Goal: Task Accomplishment & Management: Use online tool/utility

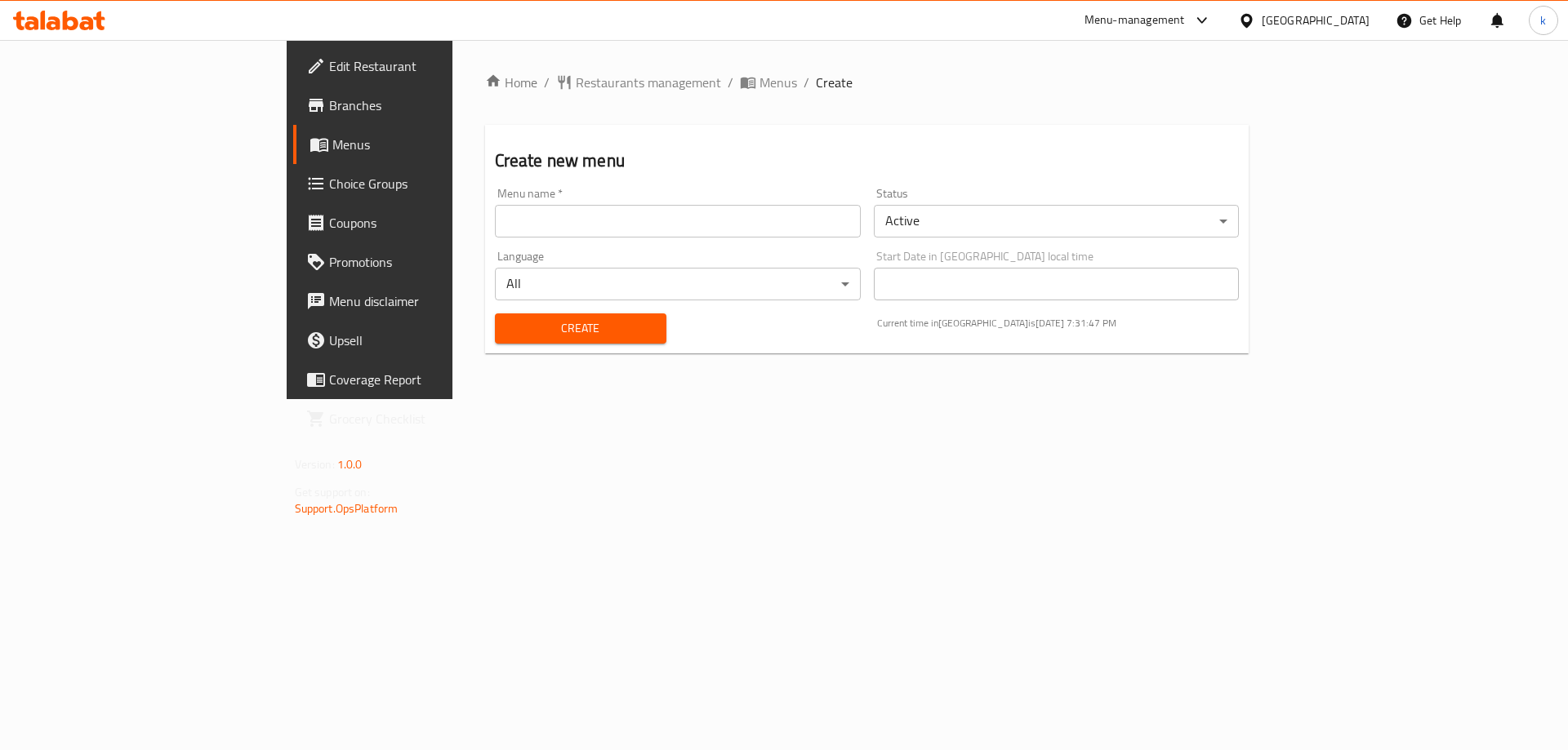
click at [332, 140] on span "Menus" at bounding box center [434, 145] width 204 height 20
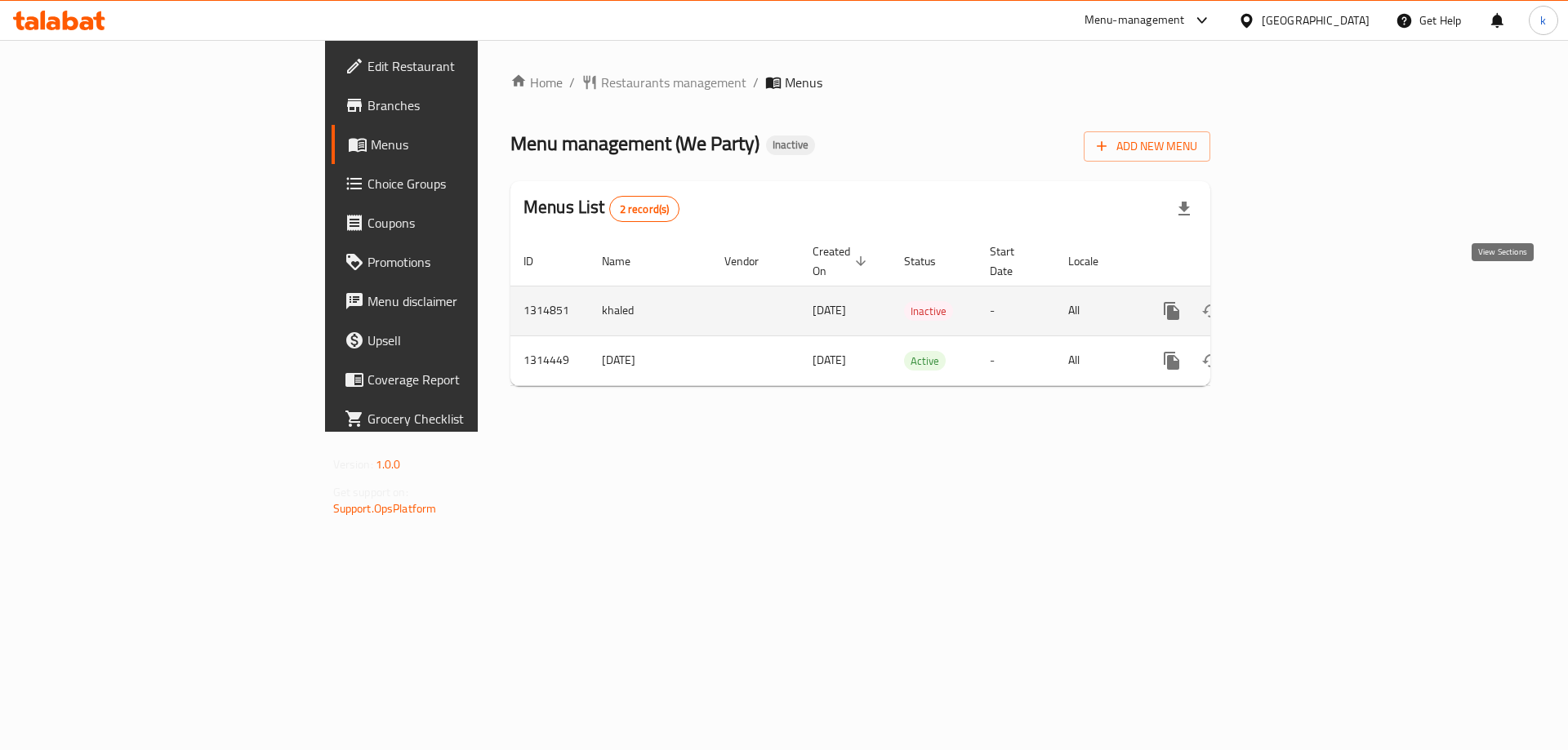
click at [1299, 302] on icon "enhanced table" at bounding box center [1289, 311] width 20 height 20
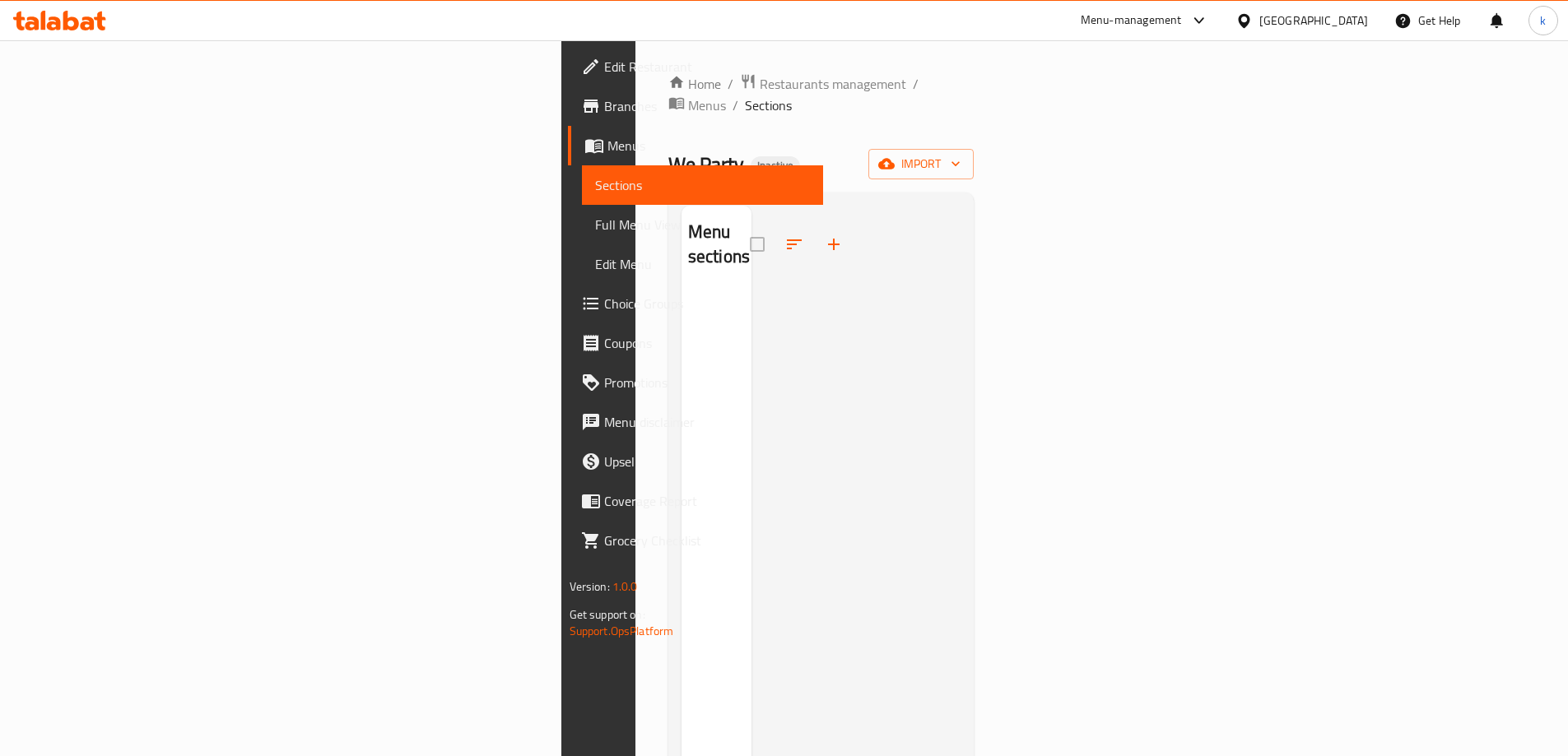
click at [975, 158] on div "Home / Restaurants management / Menus / Sections We Party Inactive import Menu …" at bounding box center [822, 524] width 306 height 902
click at [974, 154] on button "import" at bounding box center [921, 164] width 106 height 31
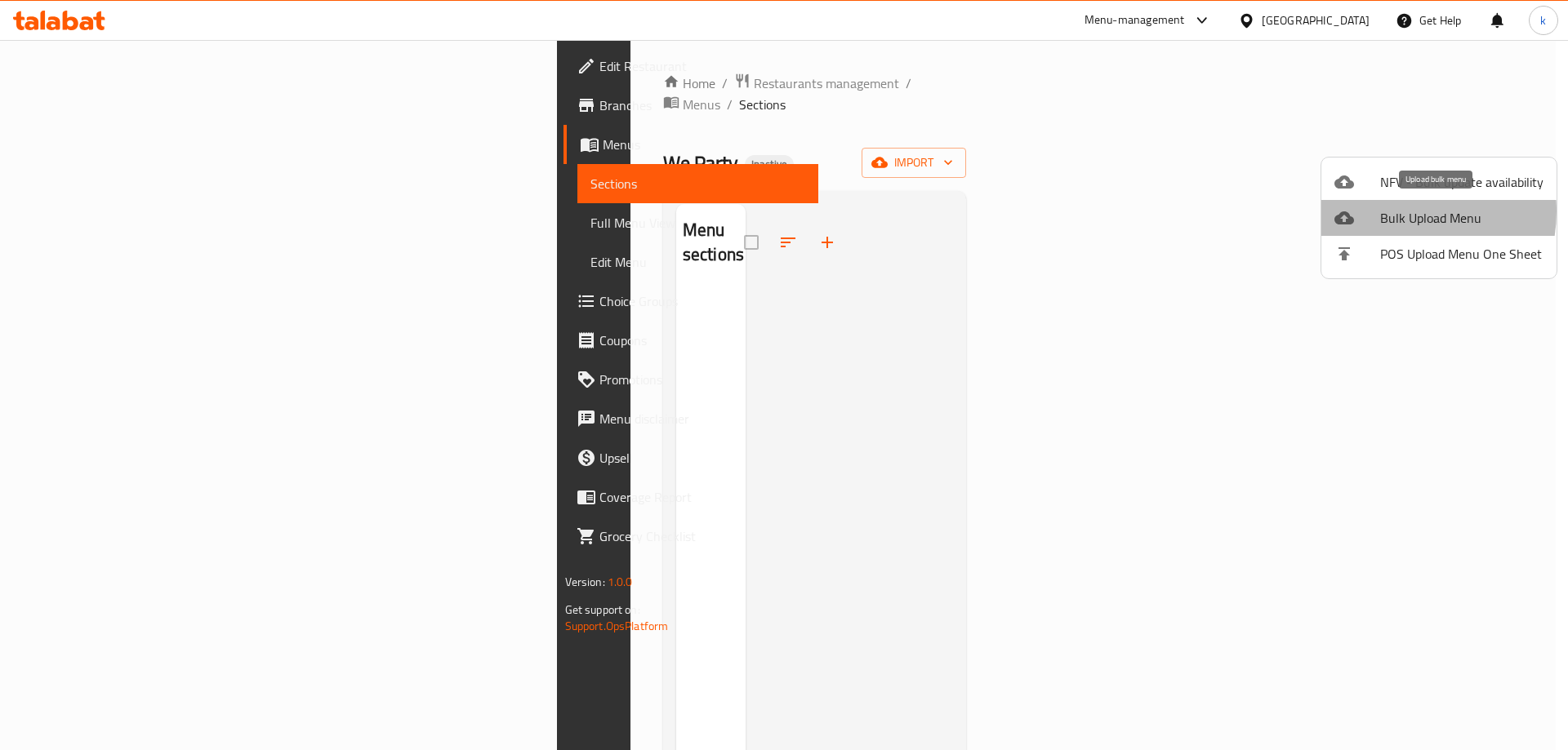
click at [1394, 211] on span "Bulk Upload Menu" at bounding box center [1461, 218] width 164 height 20
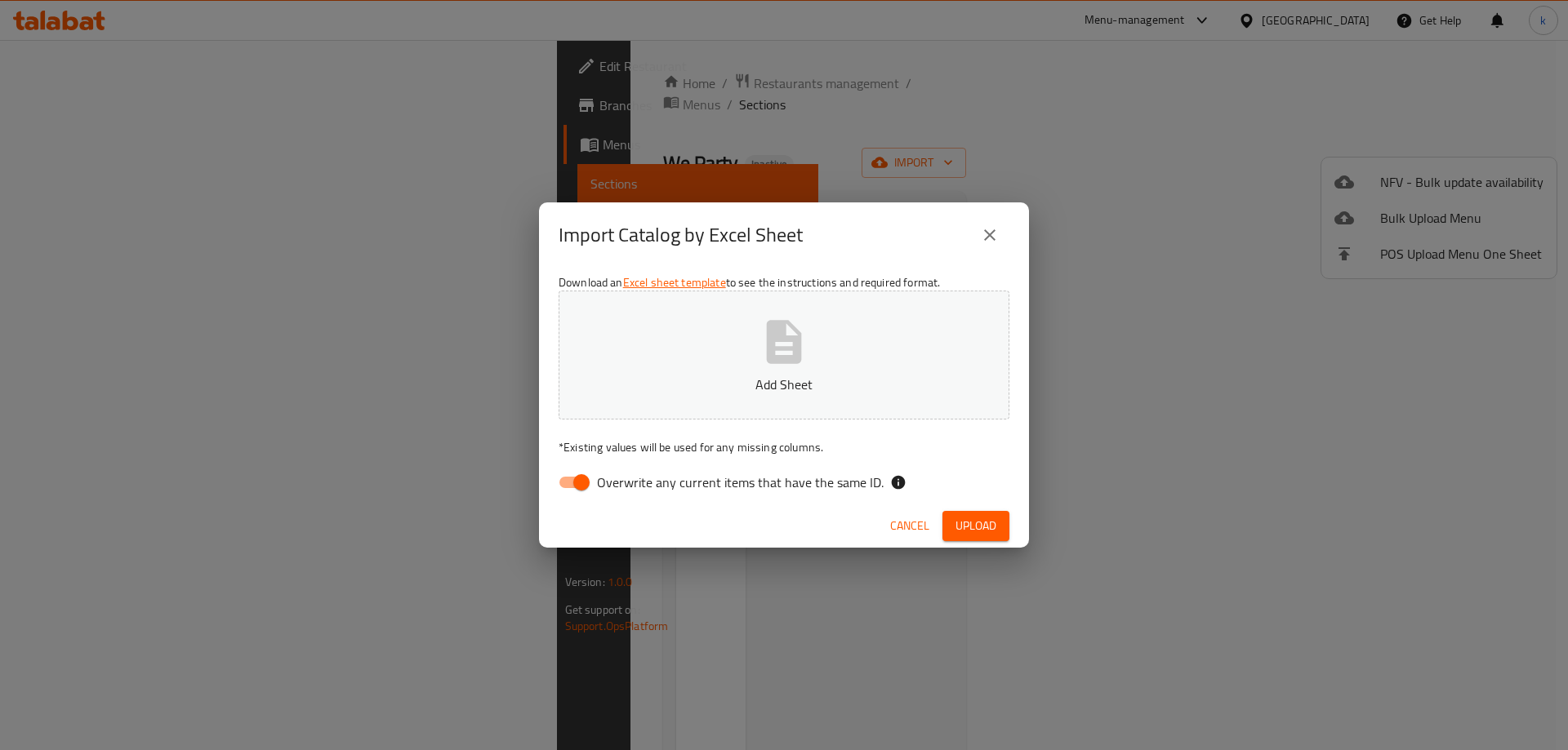
click at [764, 342] on icon "button" at bounding box center [784, 342] width 52 height 52
click at [579, 488] on input "Overwrite any current items that have the same ID." at bounding box center [581, 483] width 93 height 31
checkbox input "false"
click at [999, 530] on button "Upload" at bounding box center [975, 526] width 67 height 30
click at [872, 454] on p "* Existing values will be used for any missing columns." at bounding box center [784, 447] width 451 height 17
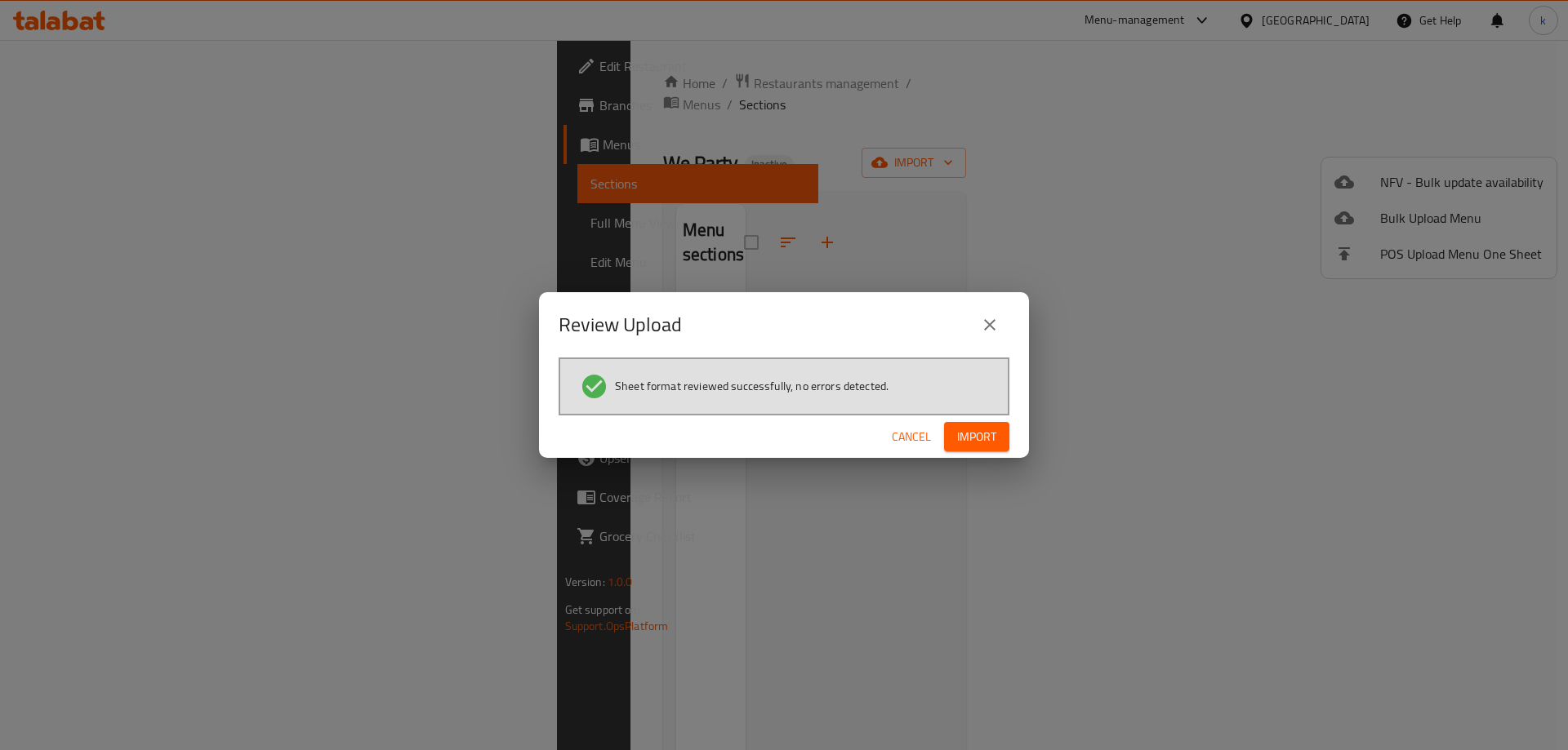
click at [955, 429] on button "Import" at bounding box center [976, 437] width 66 height 30
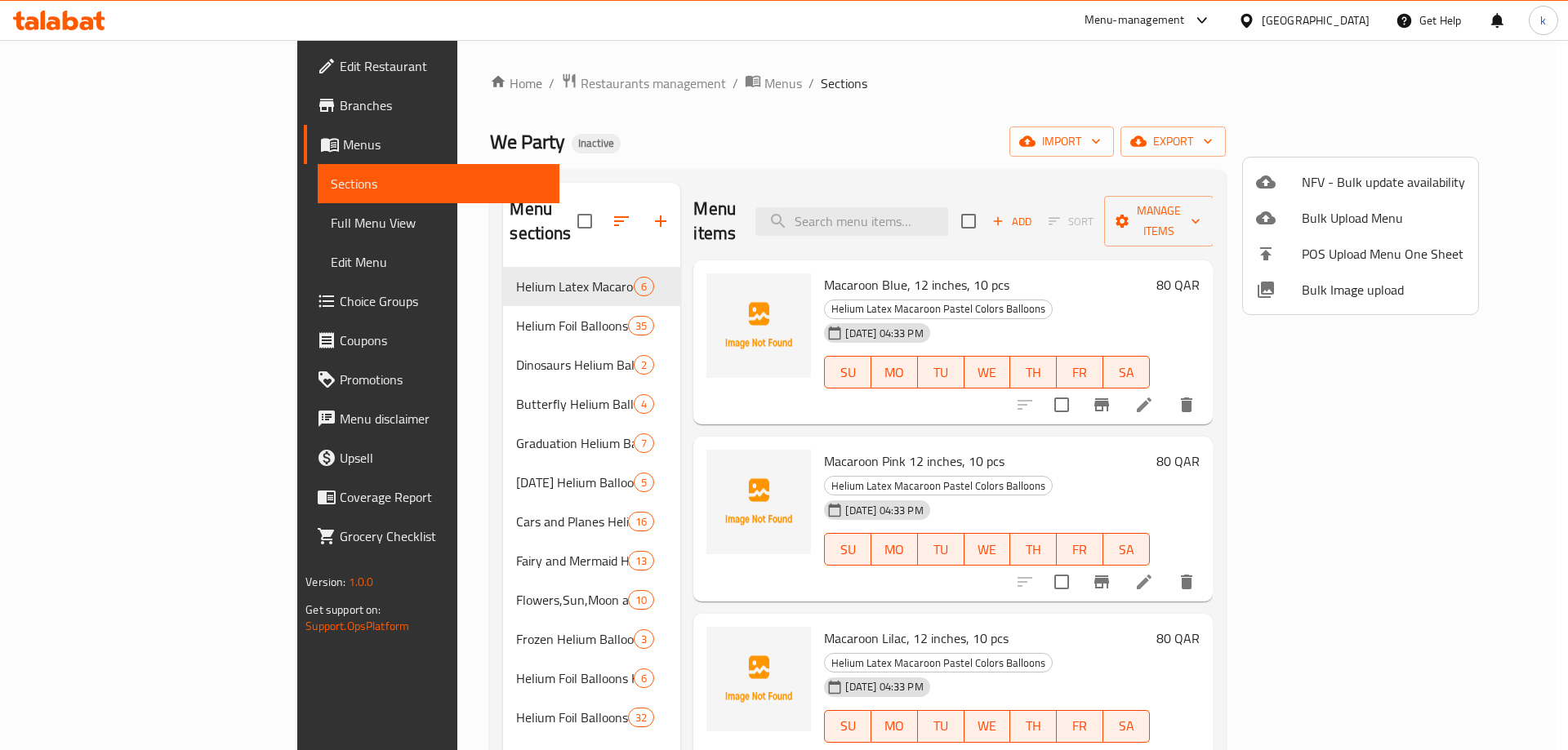
click at [130, 232] on div at bounding box center [784, 375] width 1568 height 750
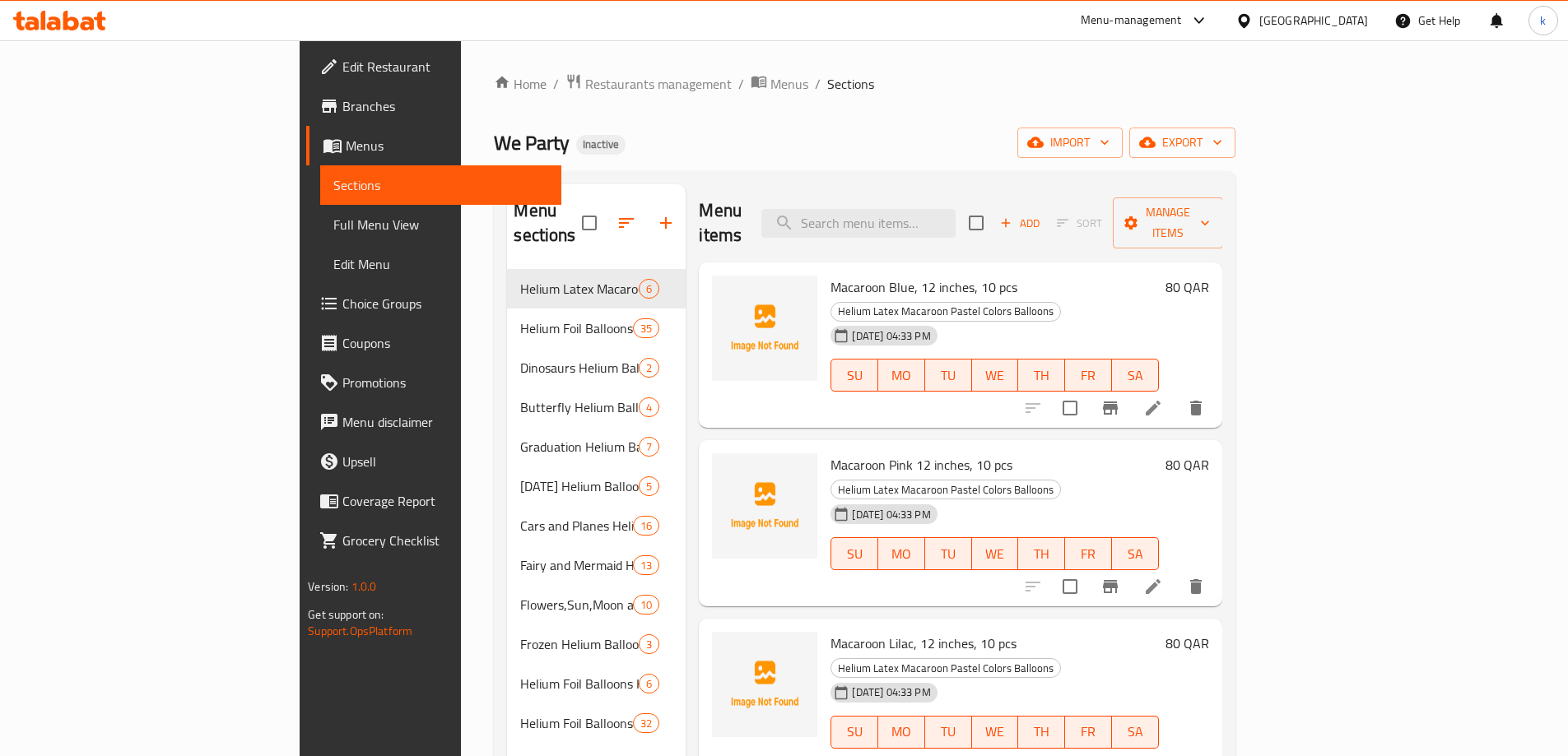
click at [334, 228] on span "Full Menu View" at bounding box center [441, 225] width 215 height 20
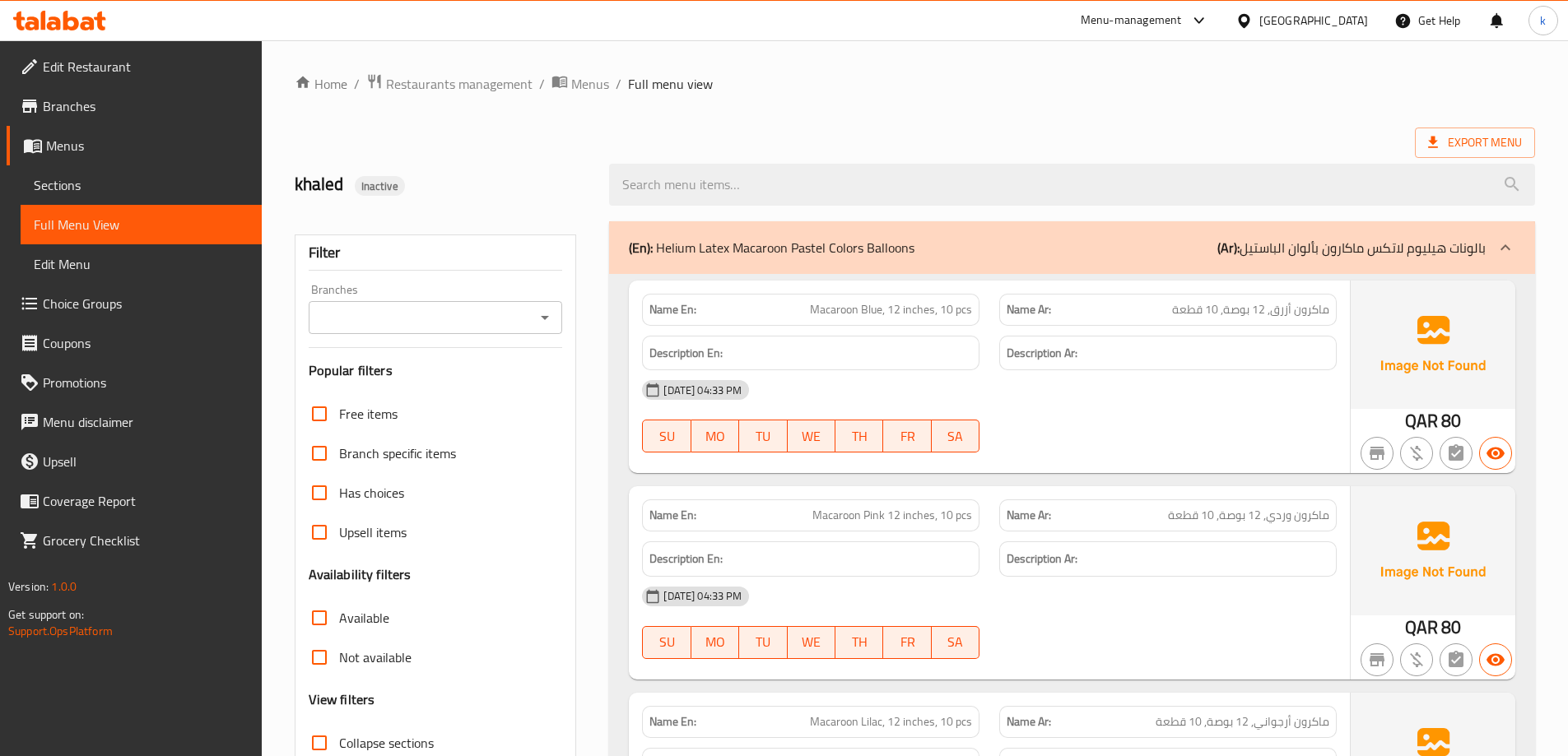
scroll to position [329, 0]
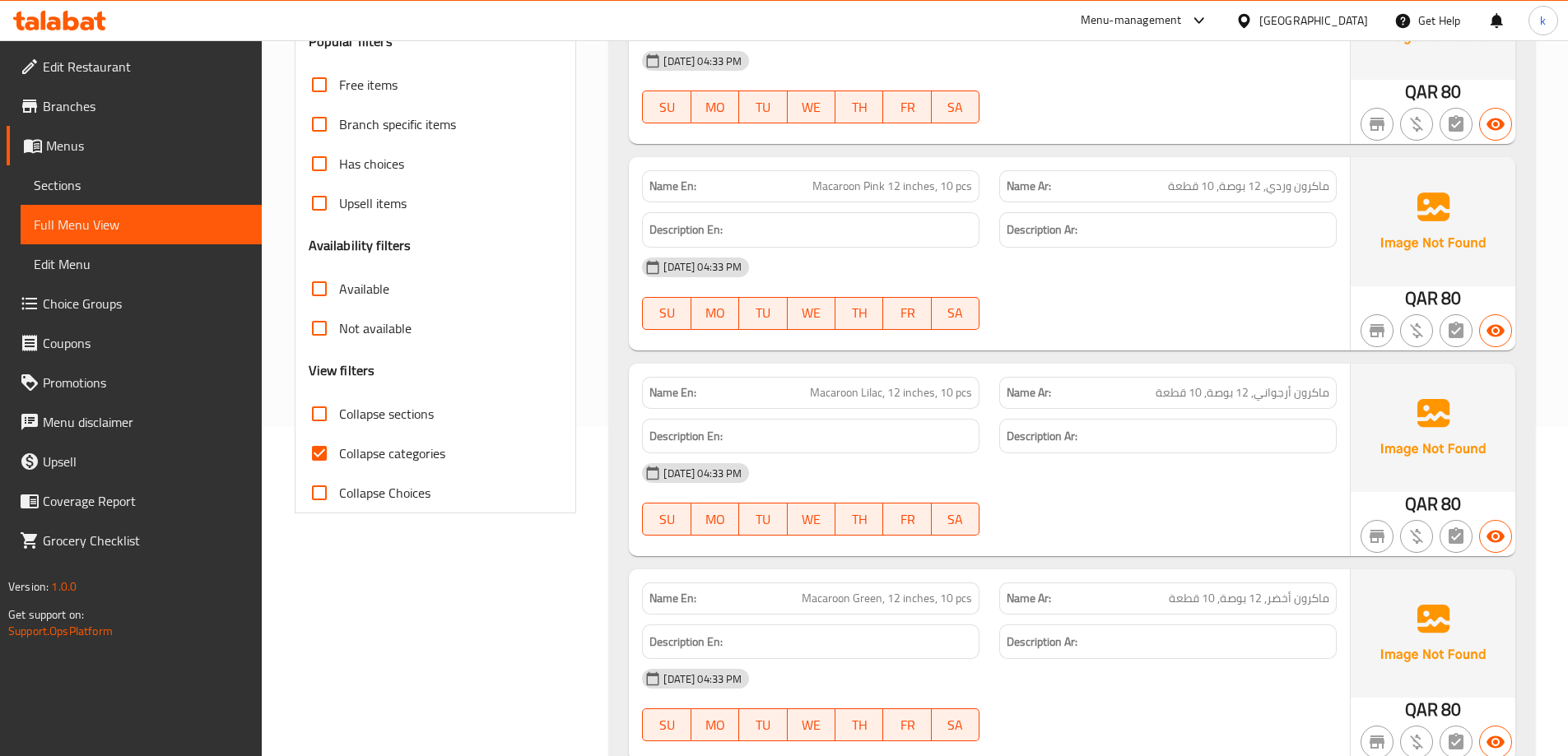
click at [397, 459] on span "Collapse categories" at bounding box center [392, 453] width 107 height 20
click at [339, 459] on input "Collapse categories" at bounding box center [319, 453] width 39 height 39
checkbox input "false"
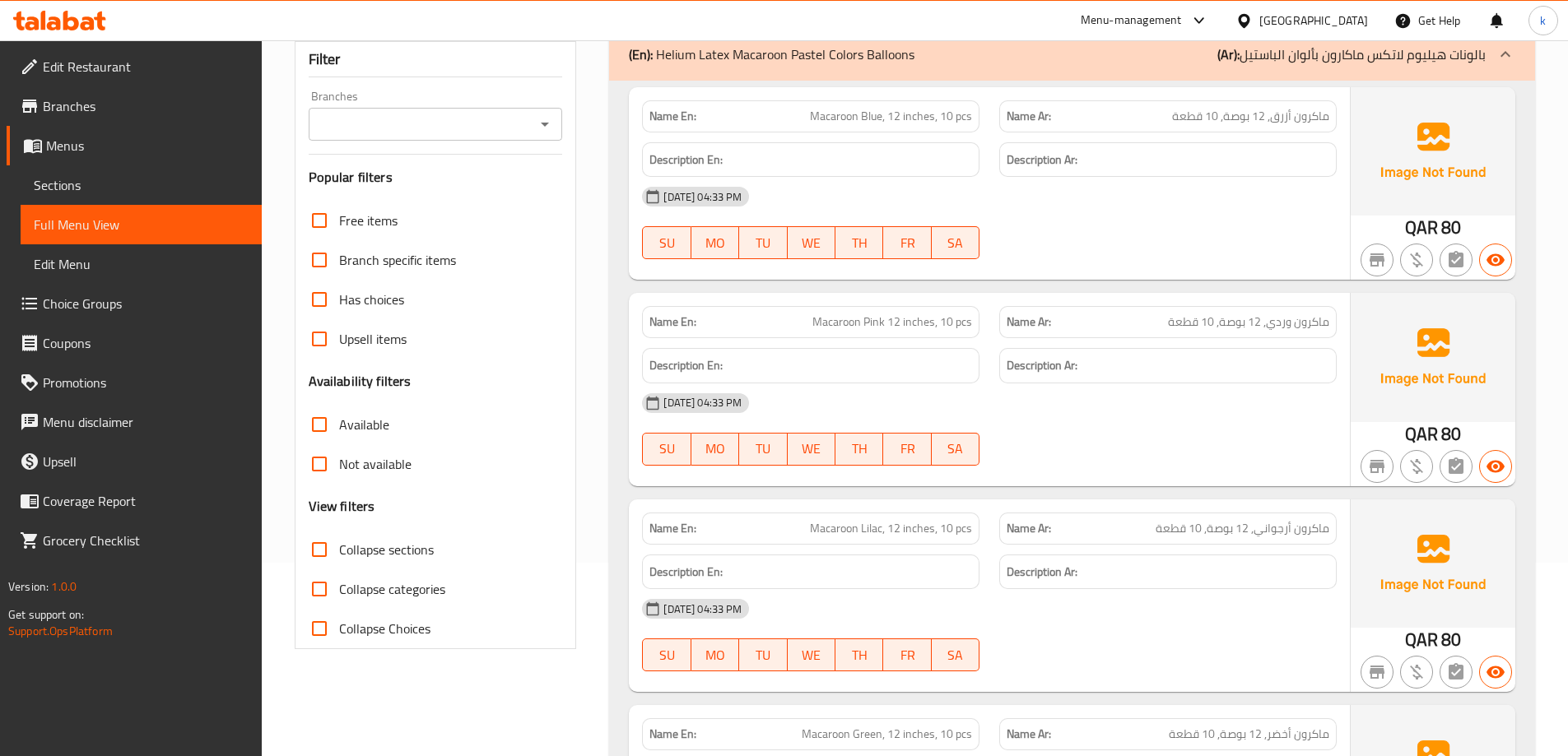
scroll to position [0, 0]
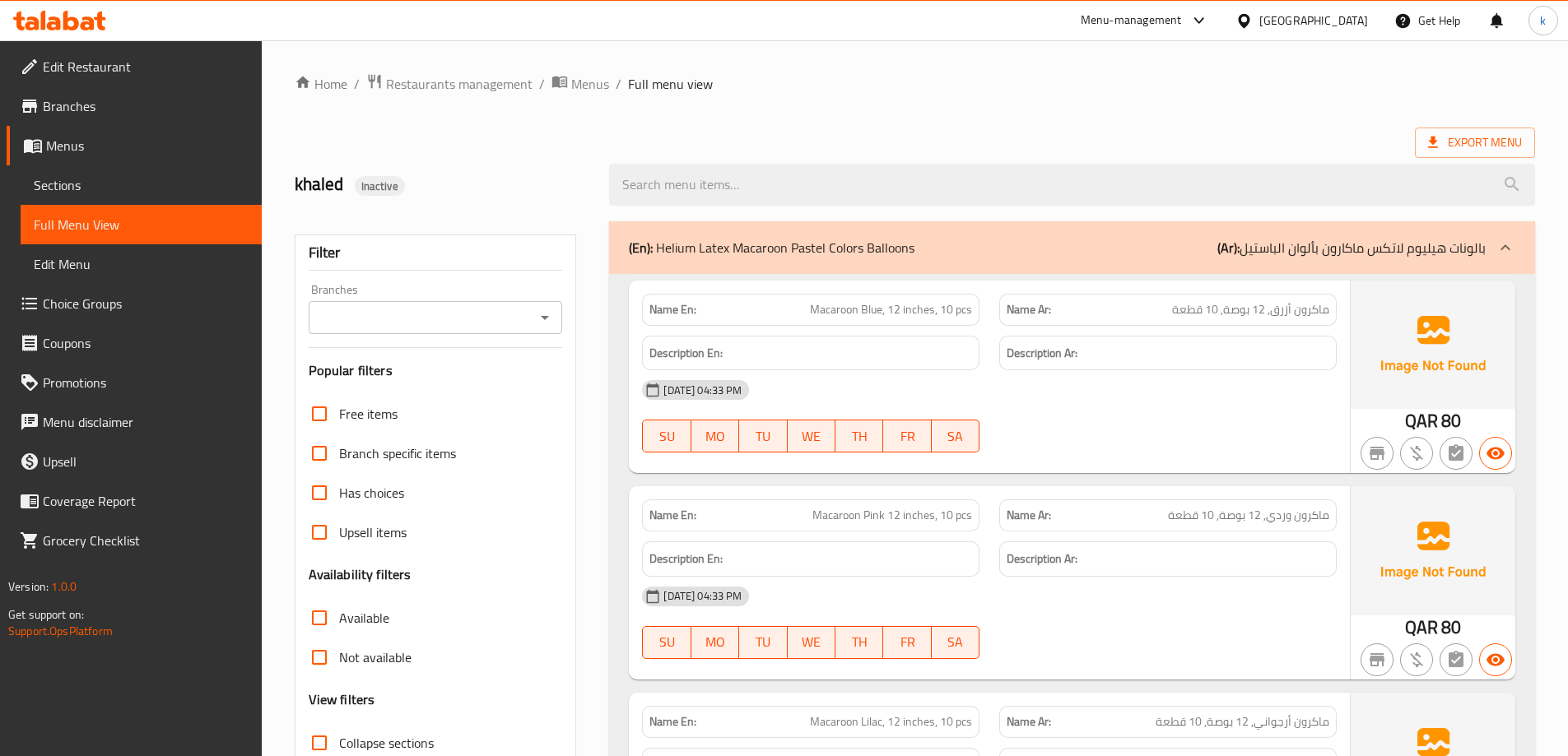
click at [105, 143] on span "Menus" at bounding box center [147, 146] width 202 height 20
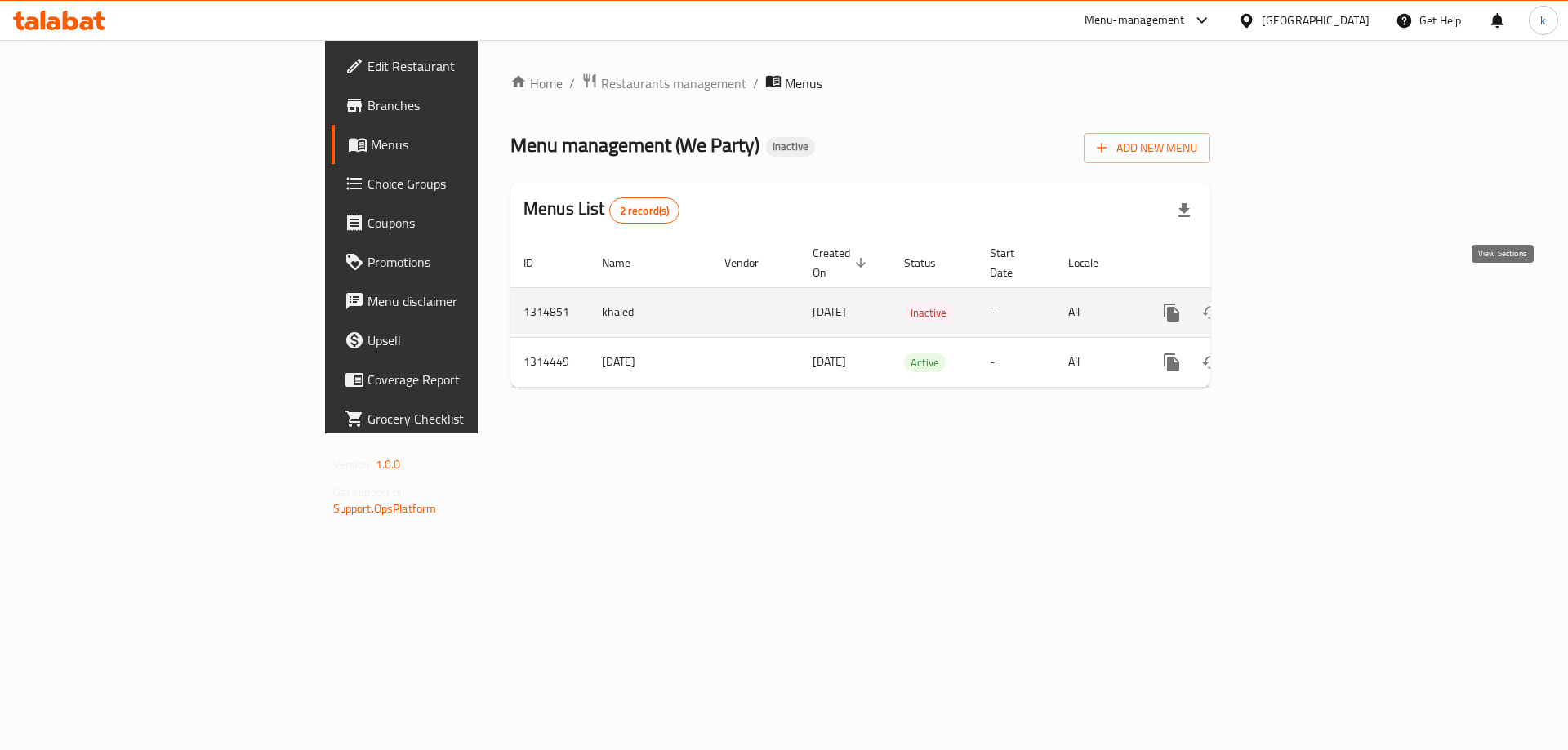
click at [1299, 303] on icon "enhanced table" at bounding box center [1289, 312] width 20 height 20
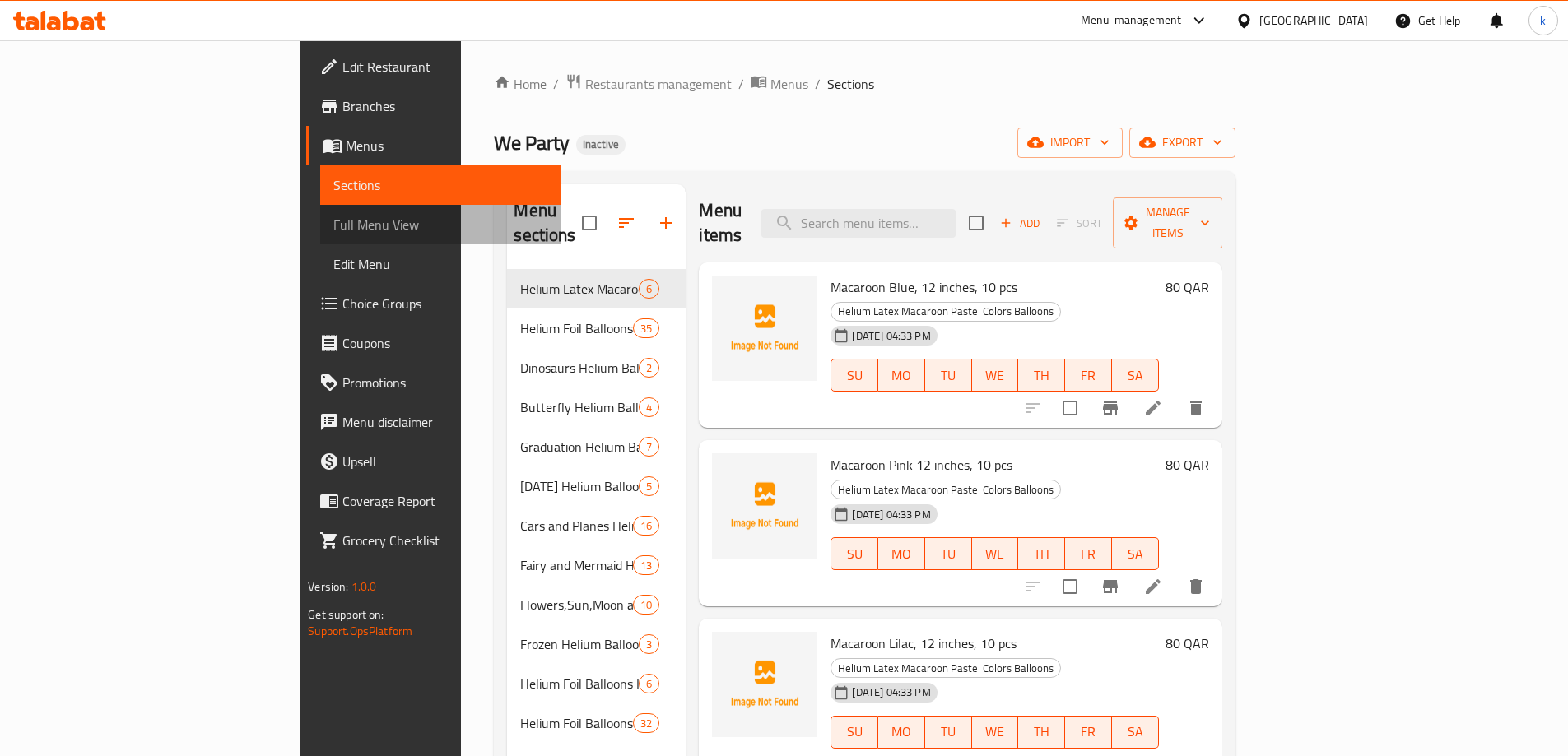
click at [334, 215] on span "Full Menu View" at bounding box center [441, 225] width 215 height 20
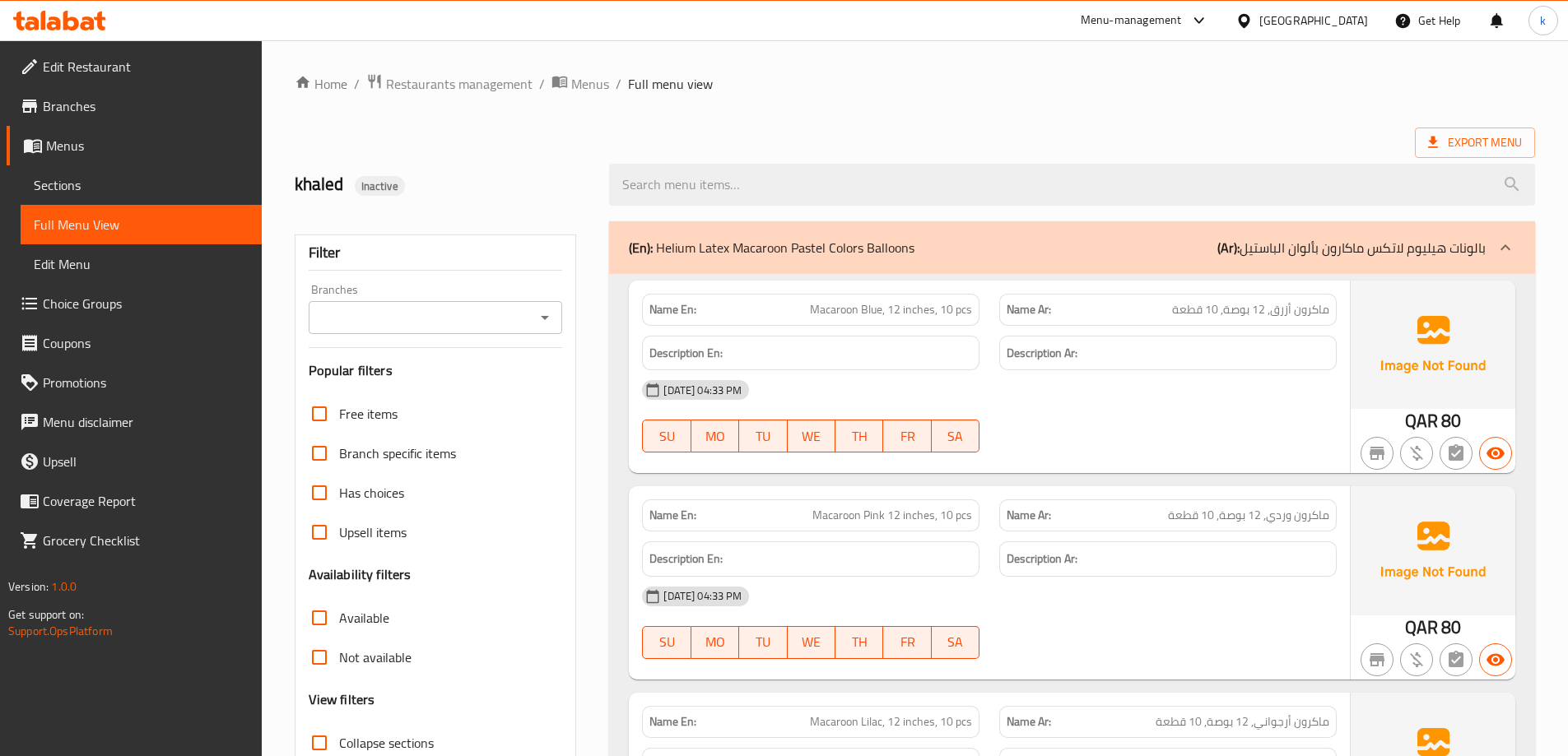
click at [128, 189] on span "Sections" at bounding box center [141, 186] width 215 height 20
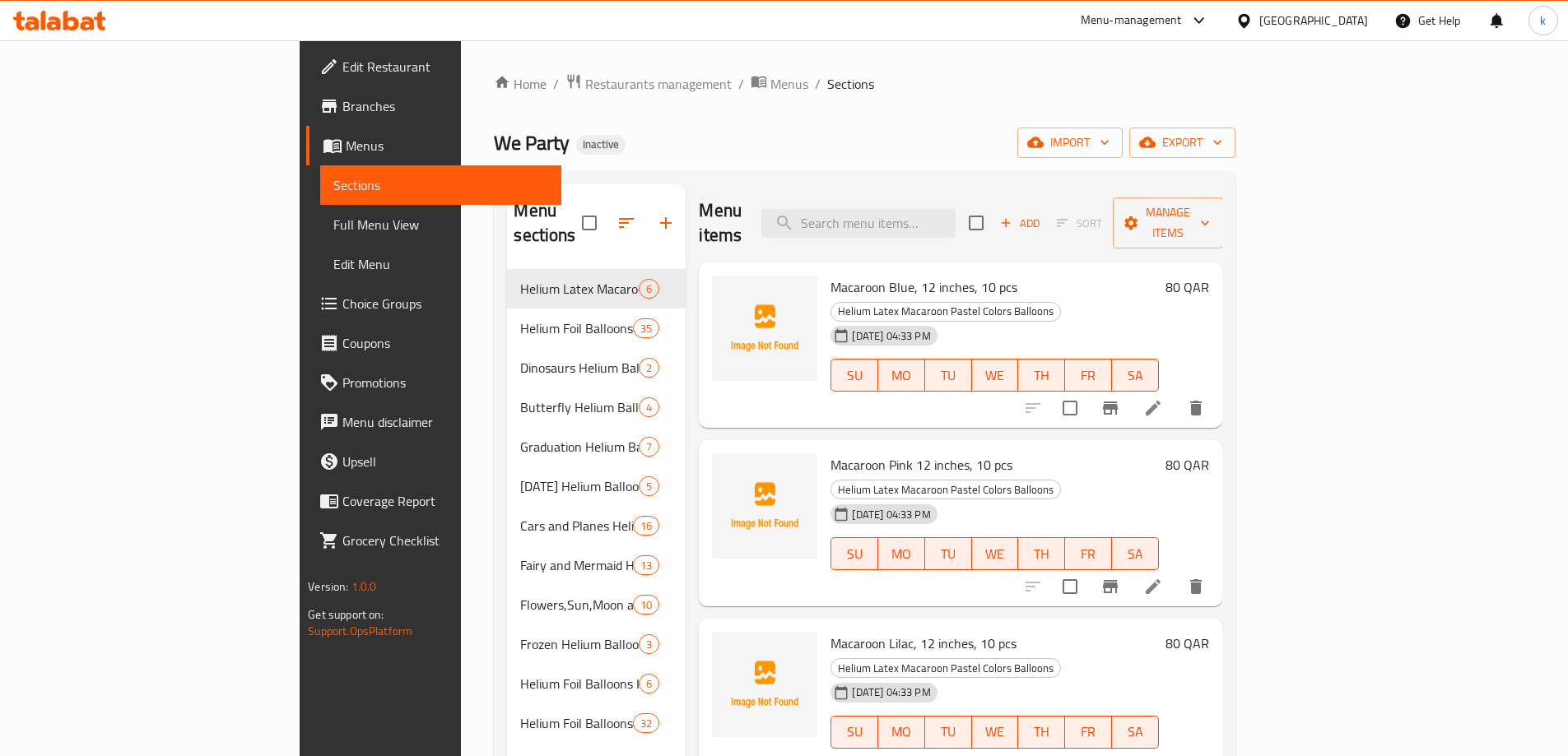
click at [334, 265] on span "Edit Menu" at bounding box center [441, 265] width 215 height 20
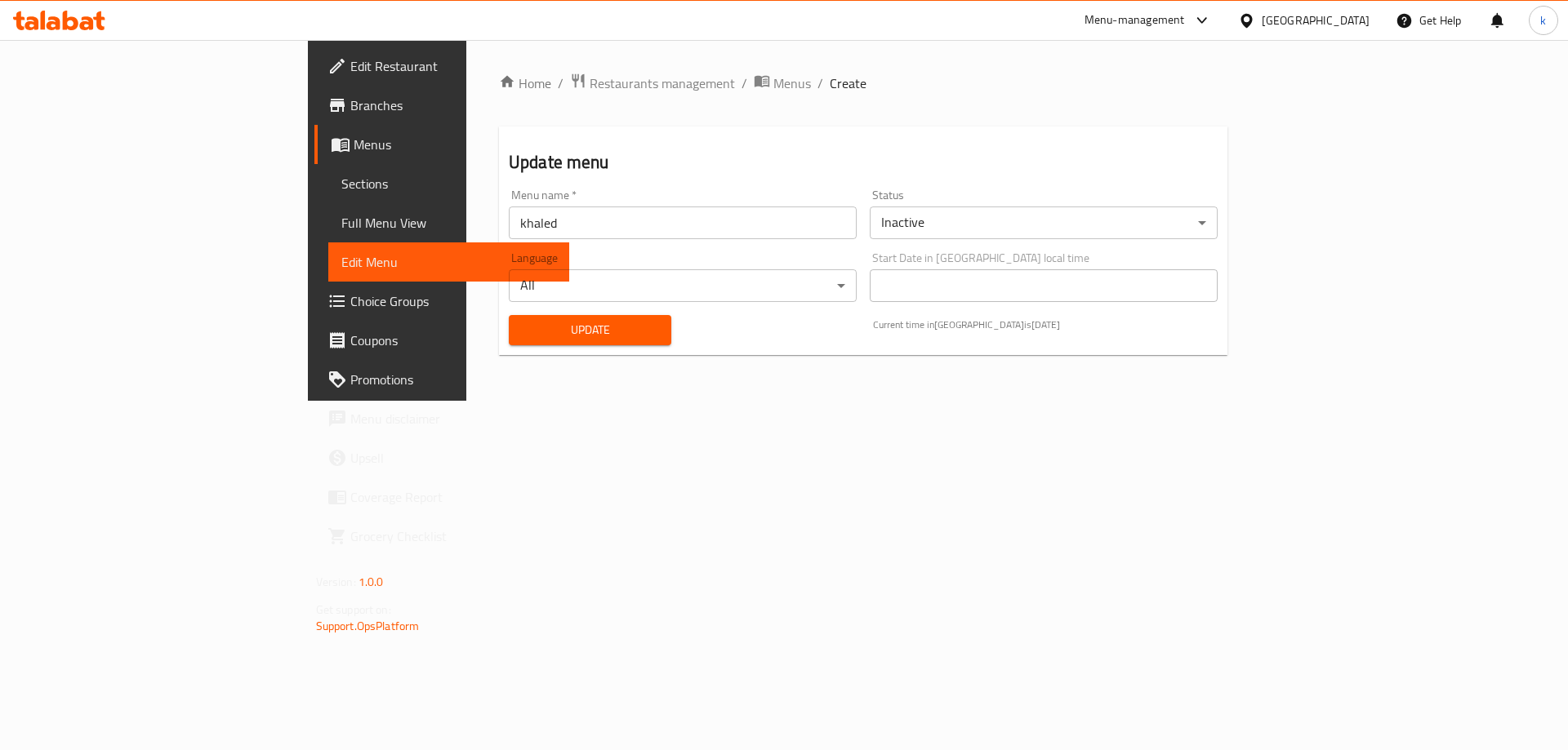
click at [341, 222] on span "Full Menu View" at bounding box center [449, 223] width 215 height 20
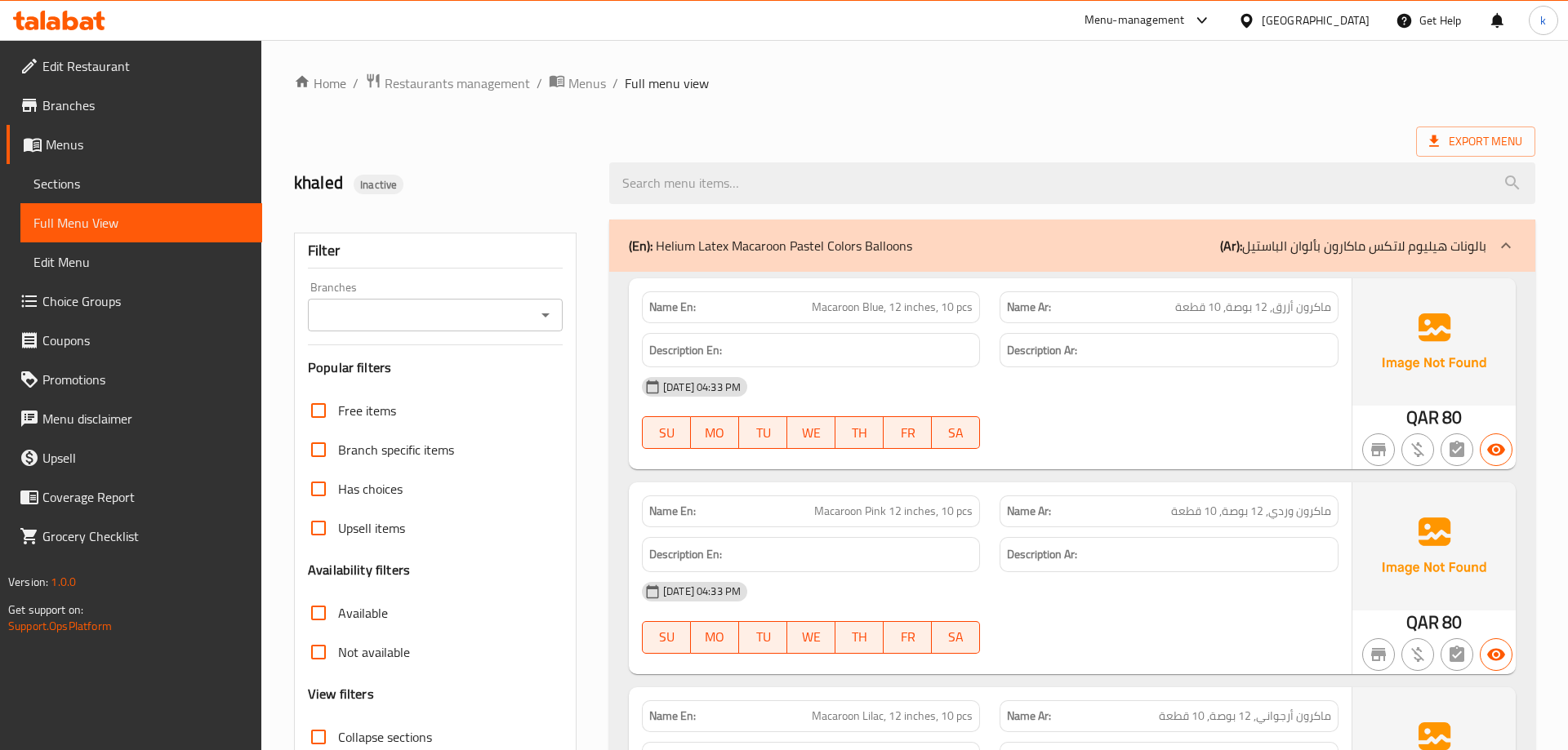
click at [98, 148] on span "Menus" at bounding box center [148, 145] width 204 height 20
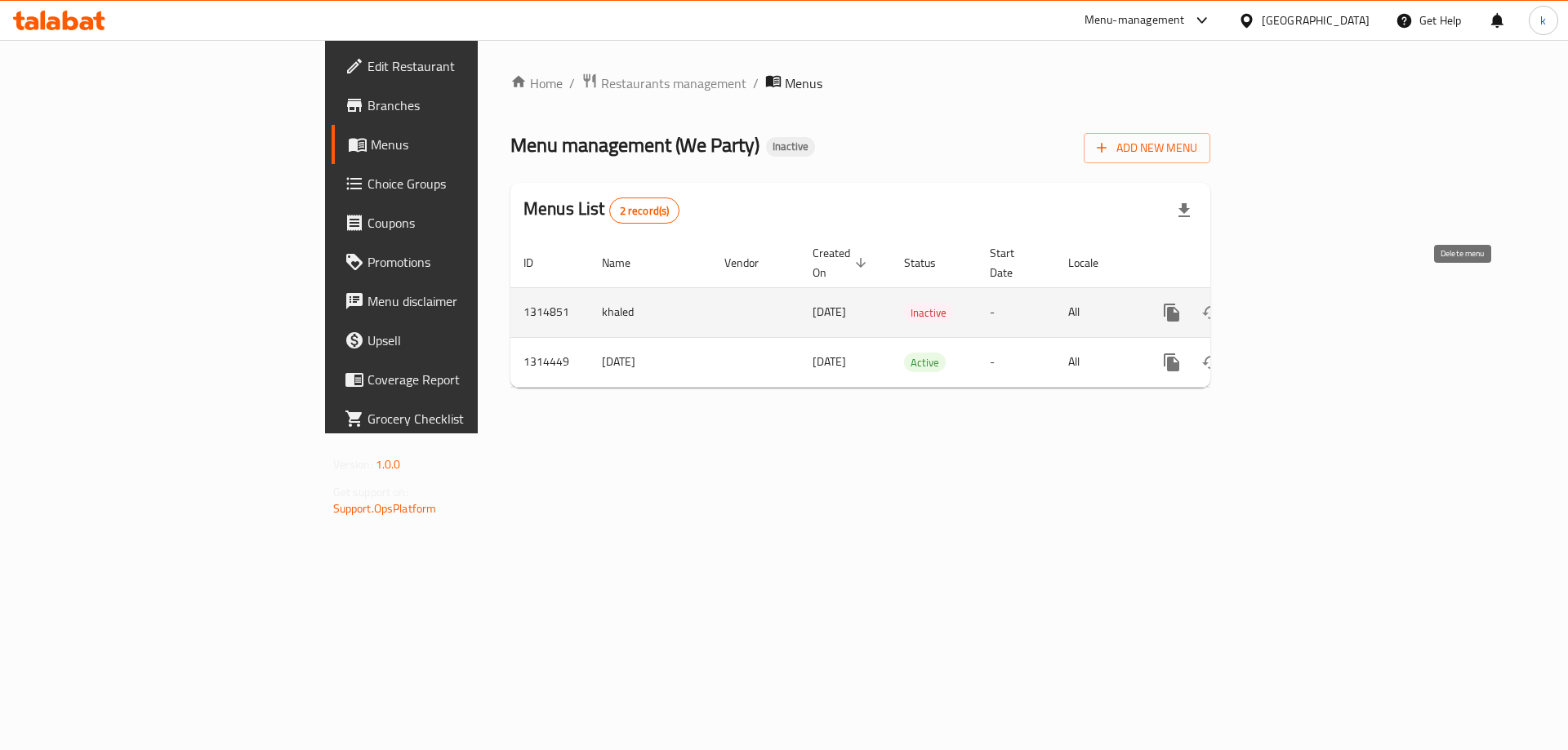
click at [1269, 297] on button "enhanced table" at bounding box center [1250, 312] width 39 height 39
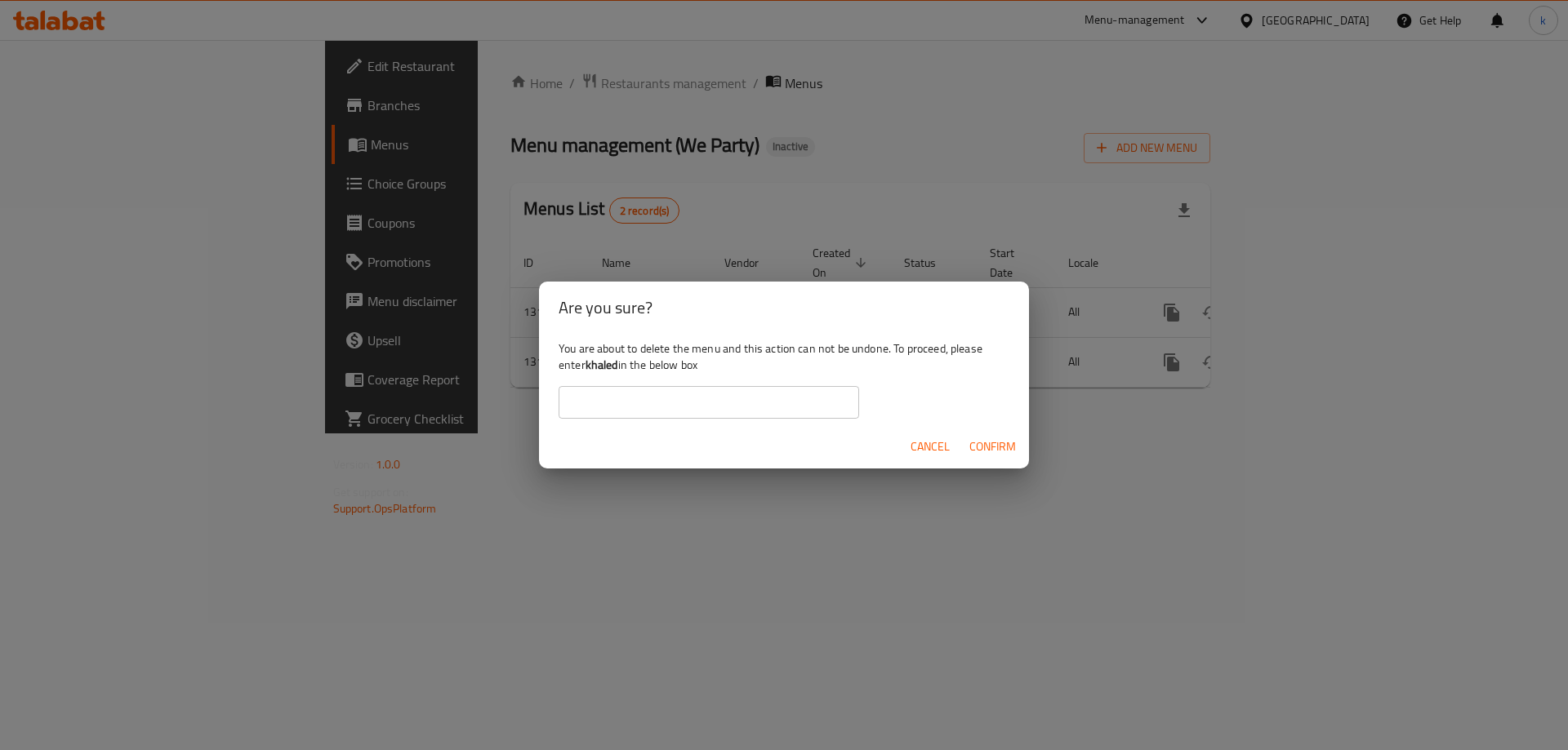
click at [778, 410] on input "text" at bounding box center [708, 401] width 301 height 32
type input "khaled"
click at [1004, 452] on span "Confirm" at bounding box center [993, 446] width 47 height 21
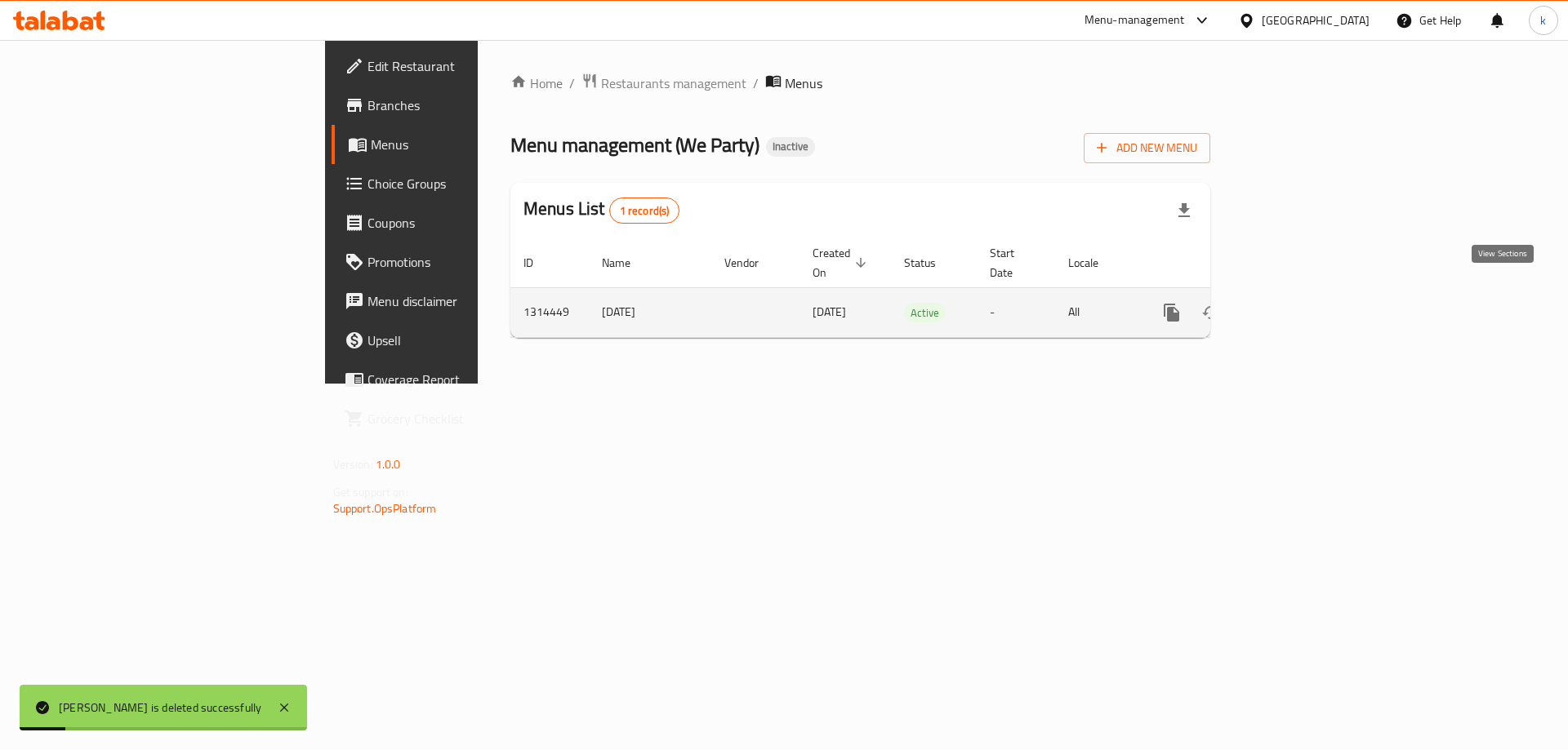
click at [1299, 303] on icon "enhanced table" at bounding box center [1289, 312] width 20 height 20
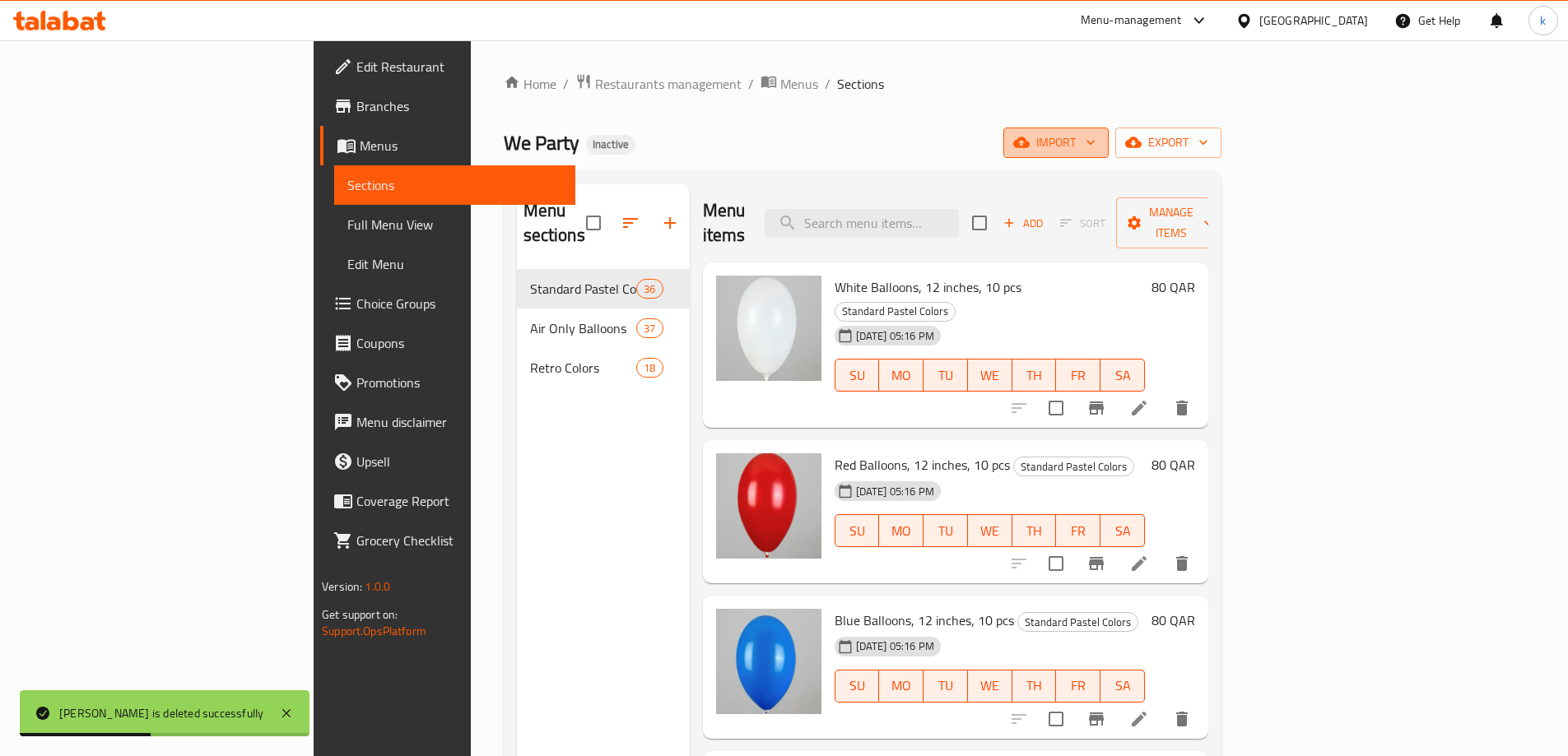
click at [1096, 138] on span "import" at bounding box center [1057, 142] width 79 height 21
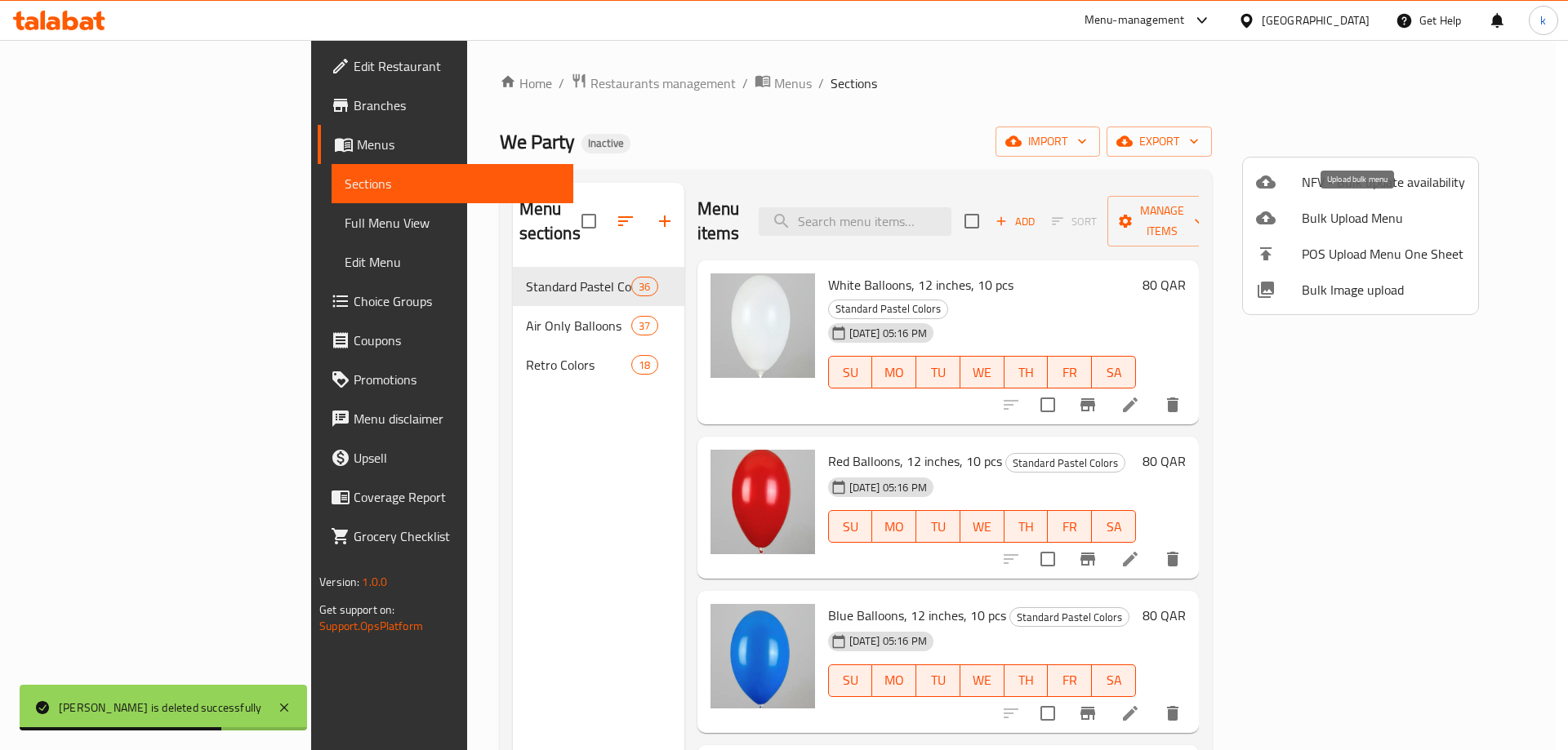
click at [1333, 218] on span "Bulk Upload Menu" at bounding box center [1383, 218] width 164 height 20
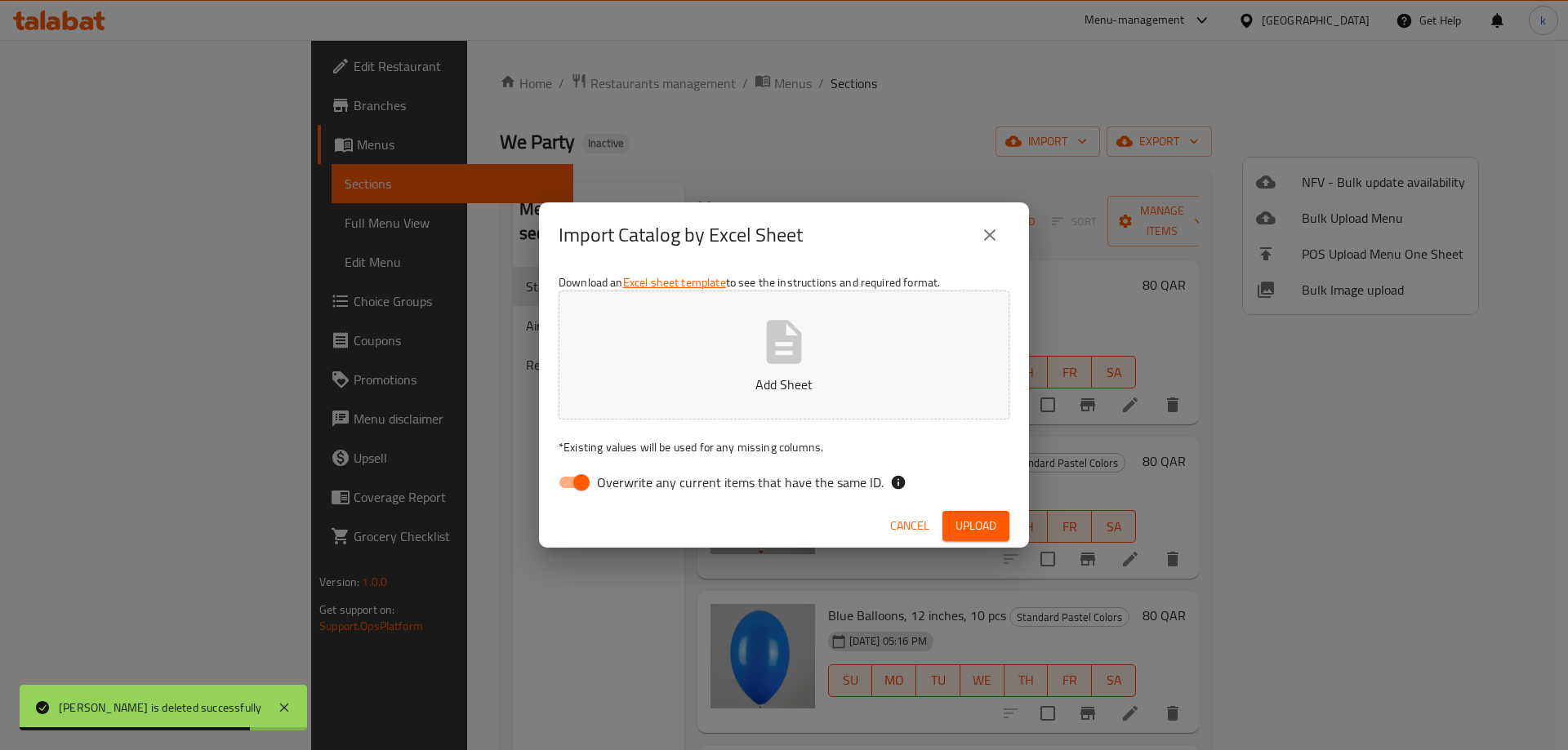
click at [684, 391] on p "Add Sheet" at bounding box center [784, 385] width 401 height 20
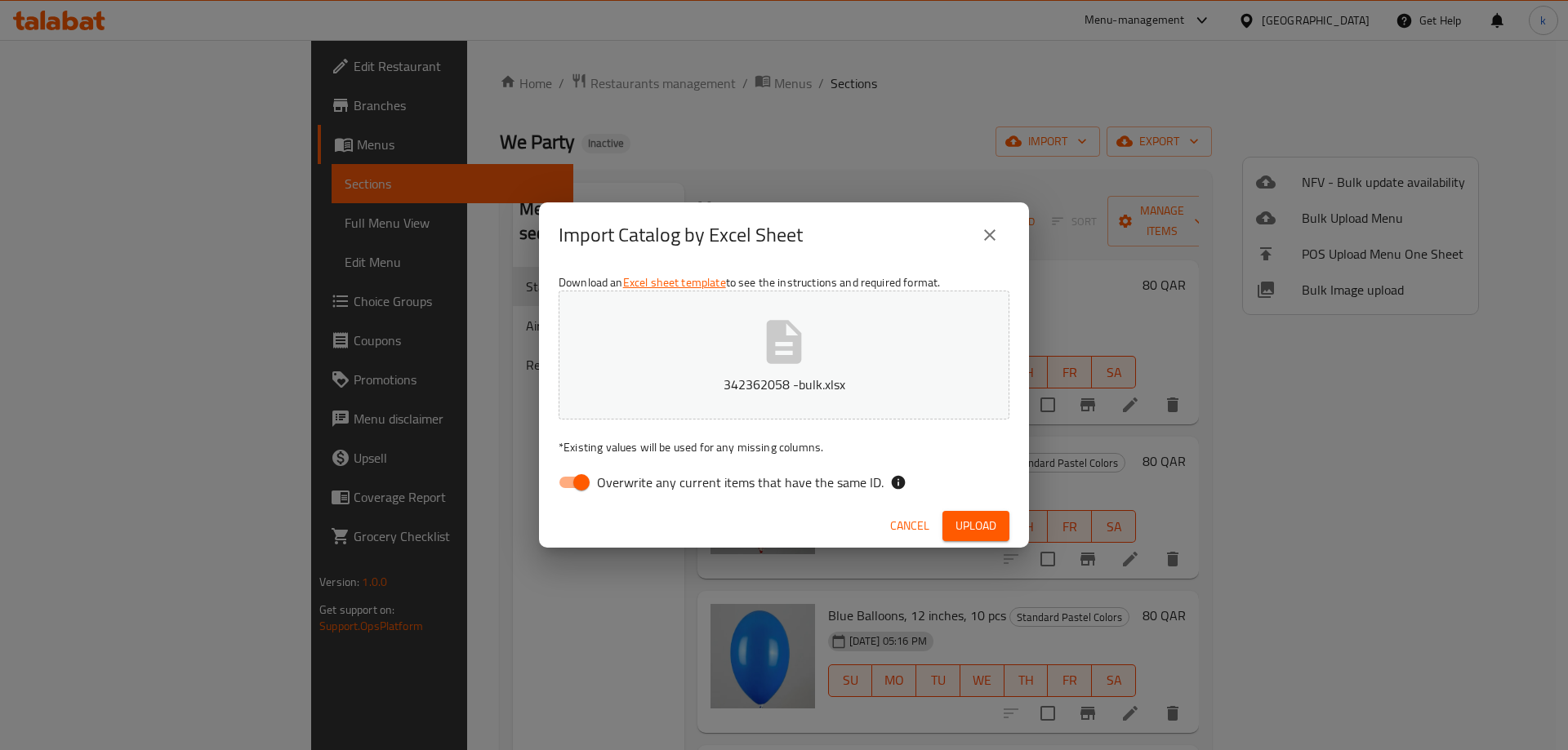
click at [585, 491] on input "Overwrite any current items that have the same ID." at bounding box center [581, 483] width 93 height 31
checkbox input "false"
click at [997, 520] on button "Upload" at bounding box center [975, 526] width 67 height 30
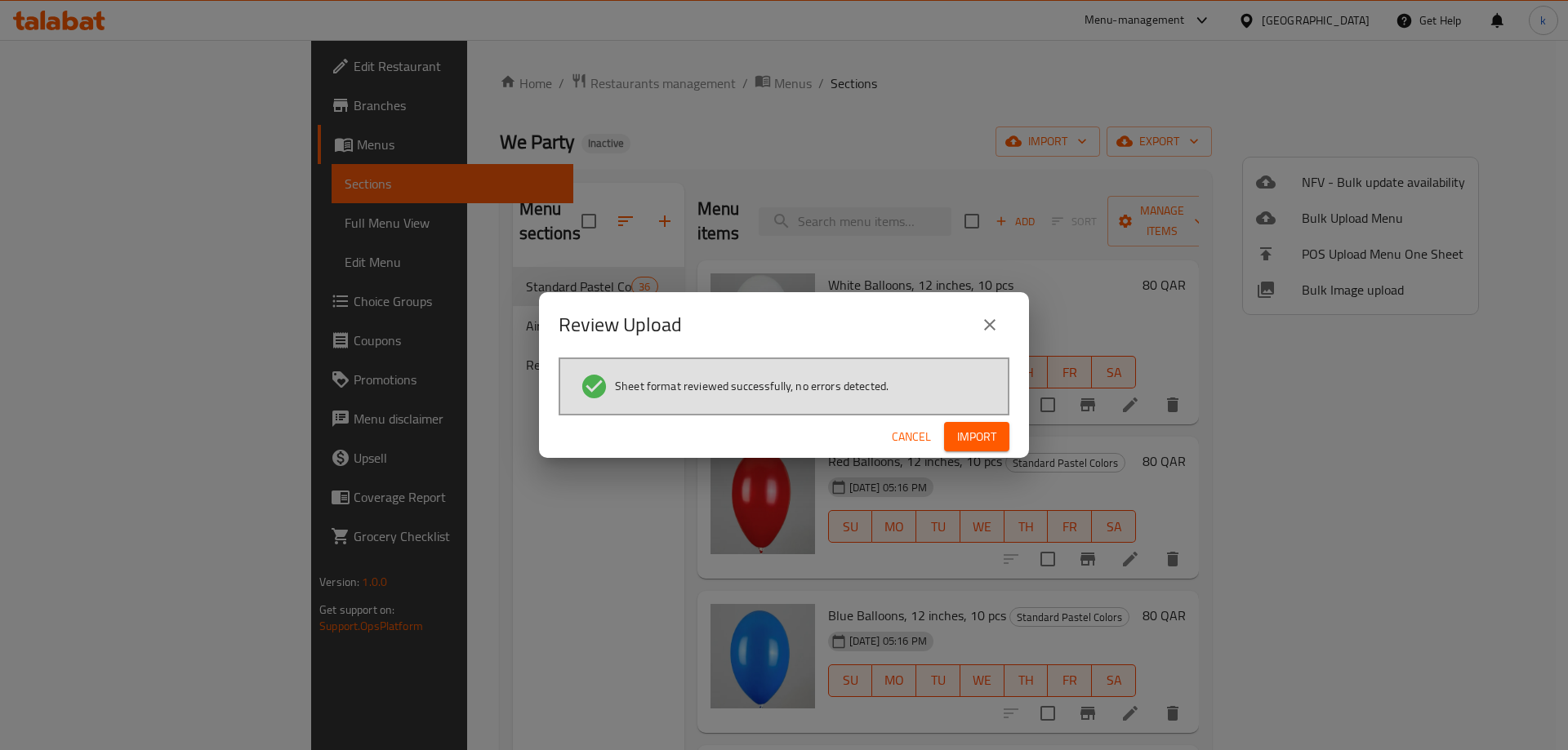
click at [958, 445] on span "Import" at bounding box center [976, 437] width 39 height 21
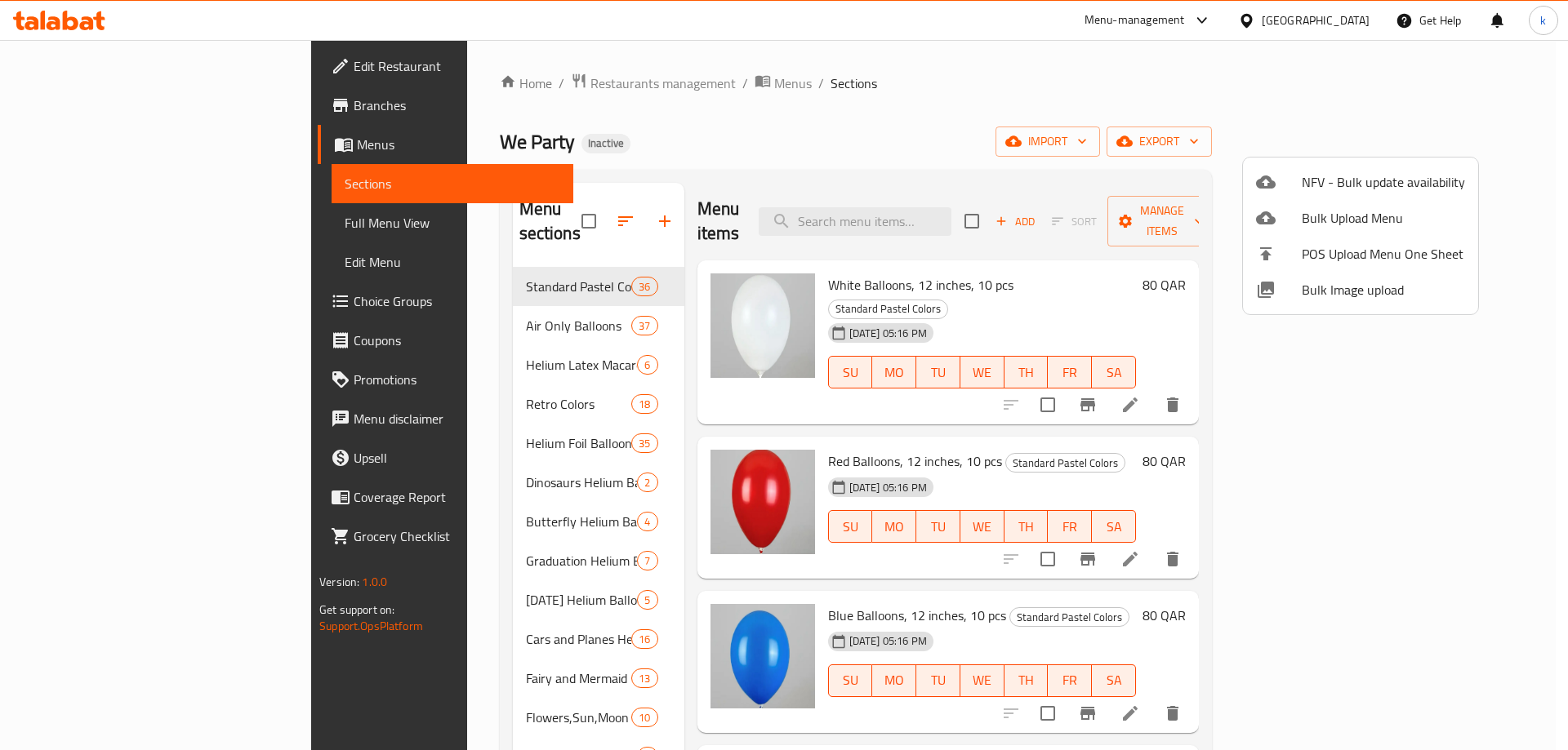
click at [115, 218] on div at bounding box center [784, 375] width 1568 height 750
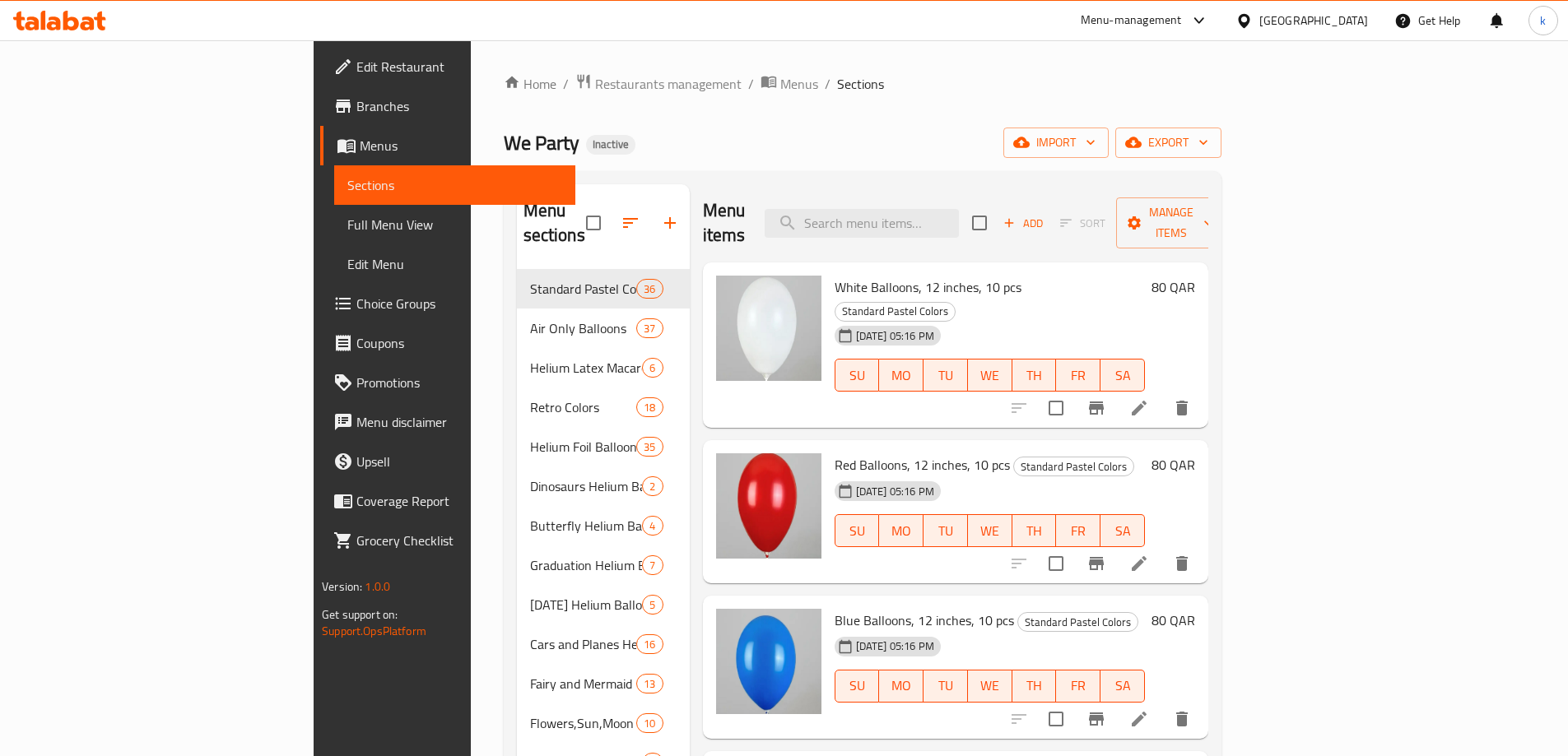
click at [348, 221] on span "Full Menu View" at bounding box center [455, 225] width 215 height 20
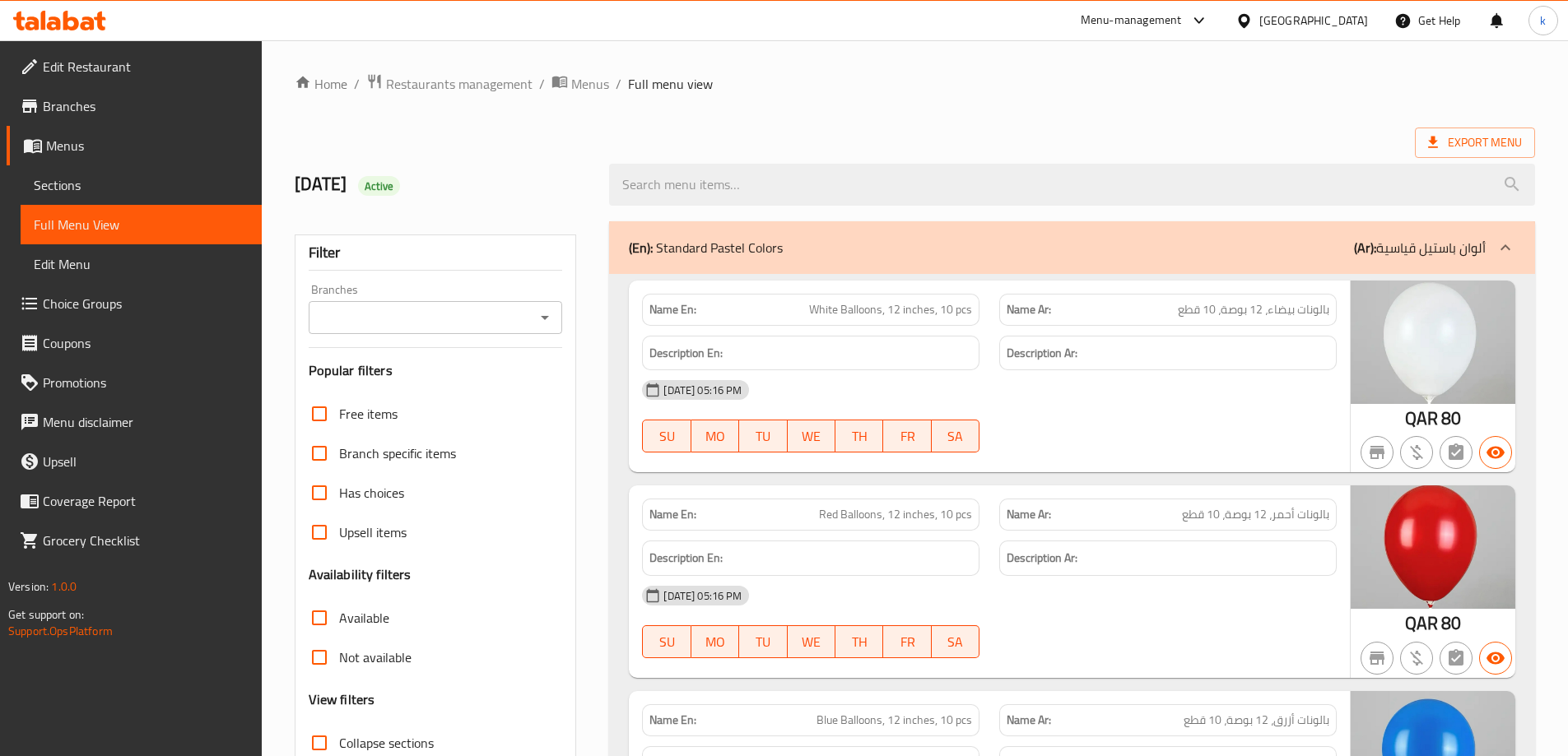
click at [59, 182] on span "Sections" at bounding box center [141, 186] width 215 height 20
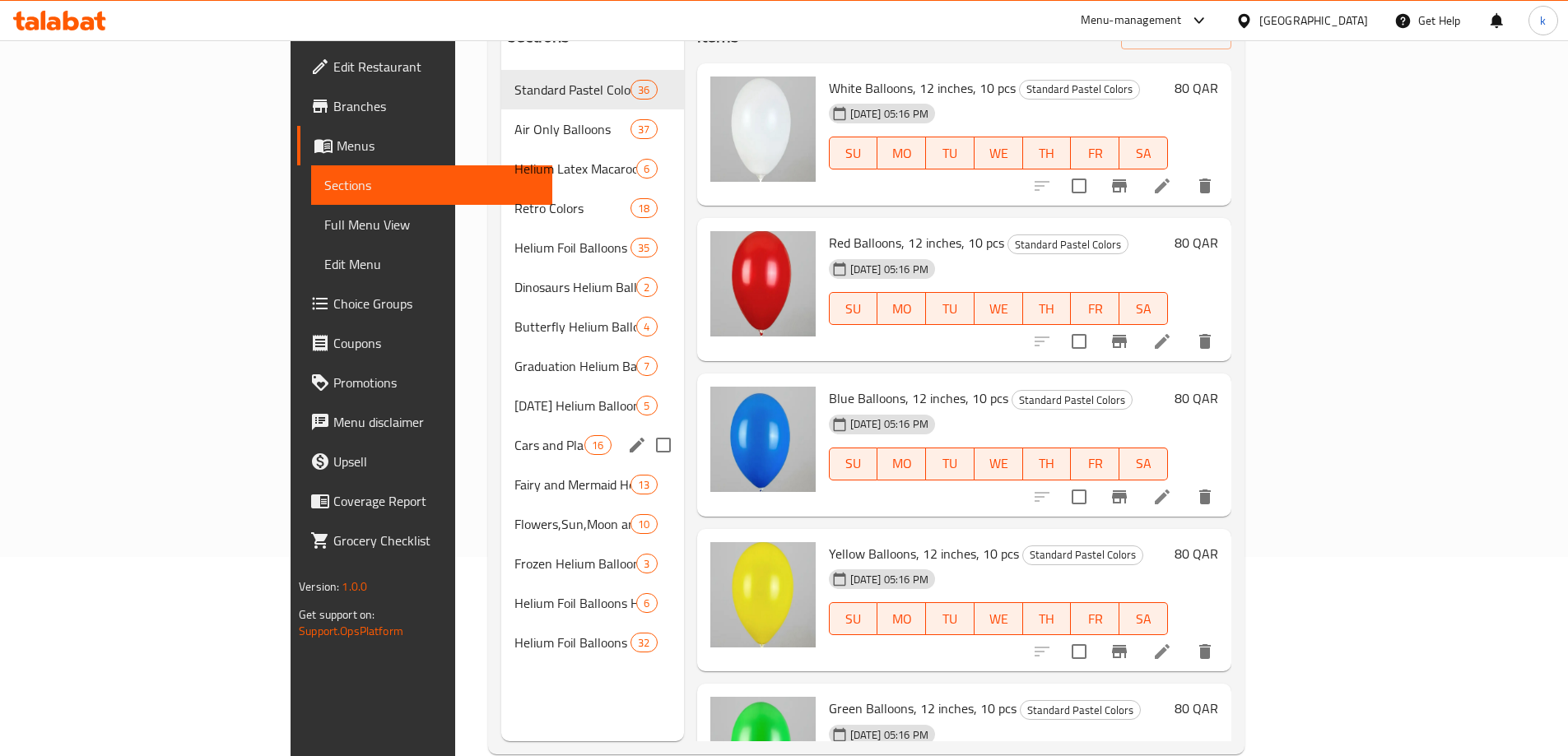
scroll to position [230, 0]
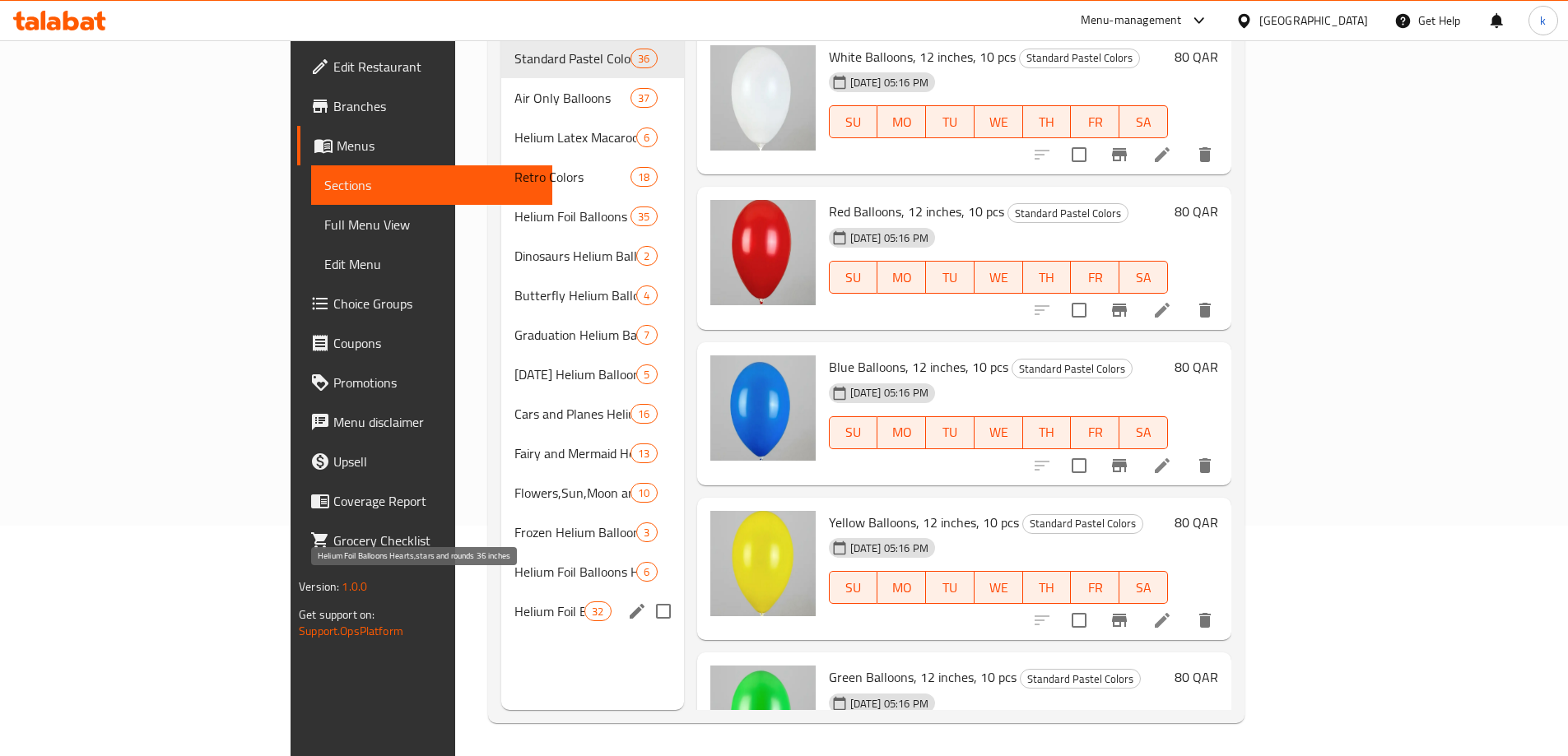
click at [514, 601] on span "Helium Foil Balloons Hearts,stars and rounds 36 inches" at bounding box center [549, 611] width 70 height 20
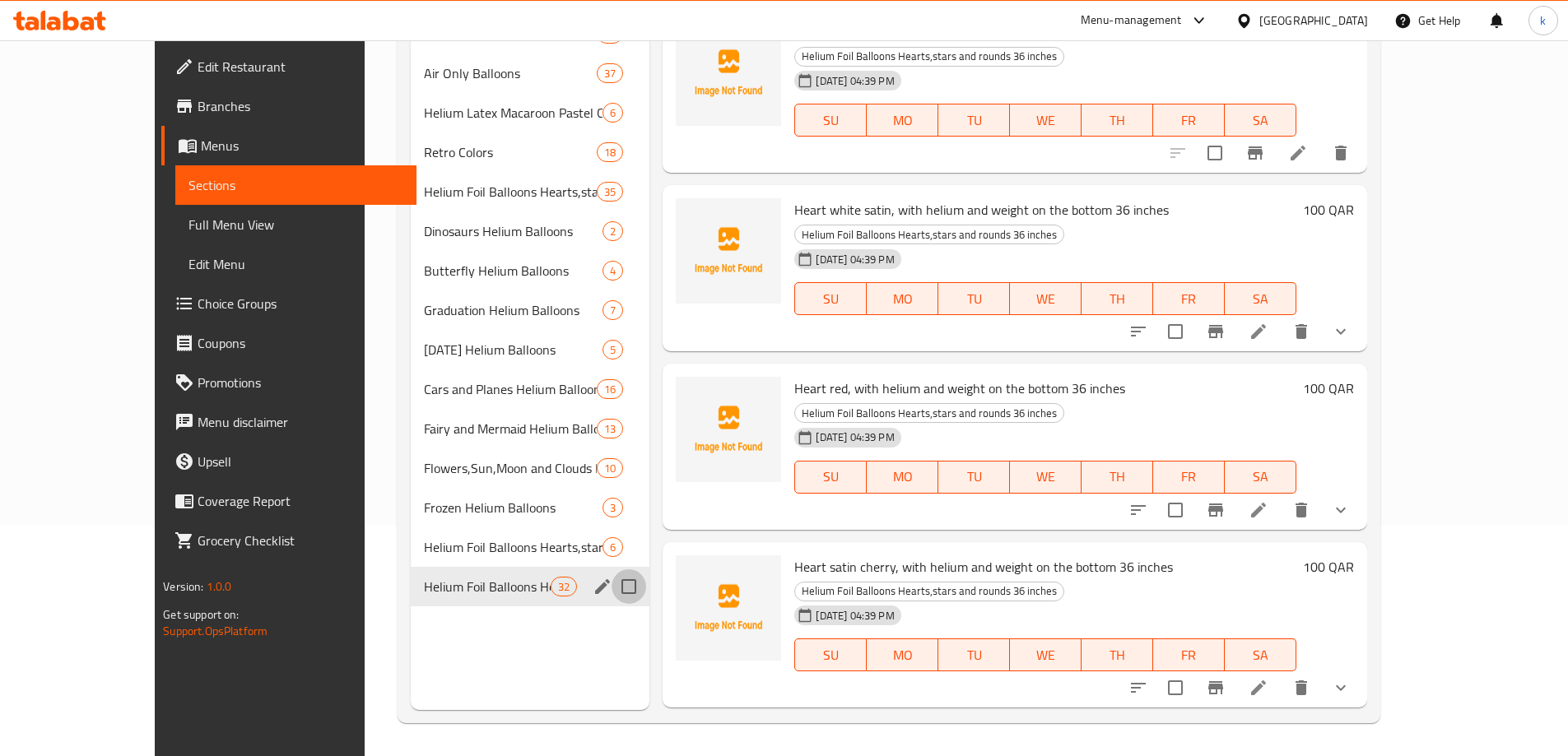
click at [611, 587] on input "Menu sections" at bounding box center [628, 586] width 35 height 35
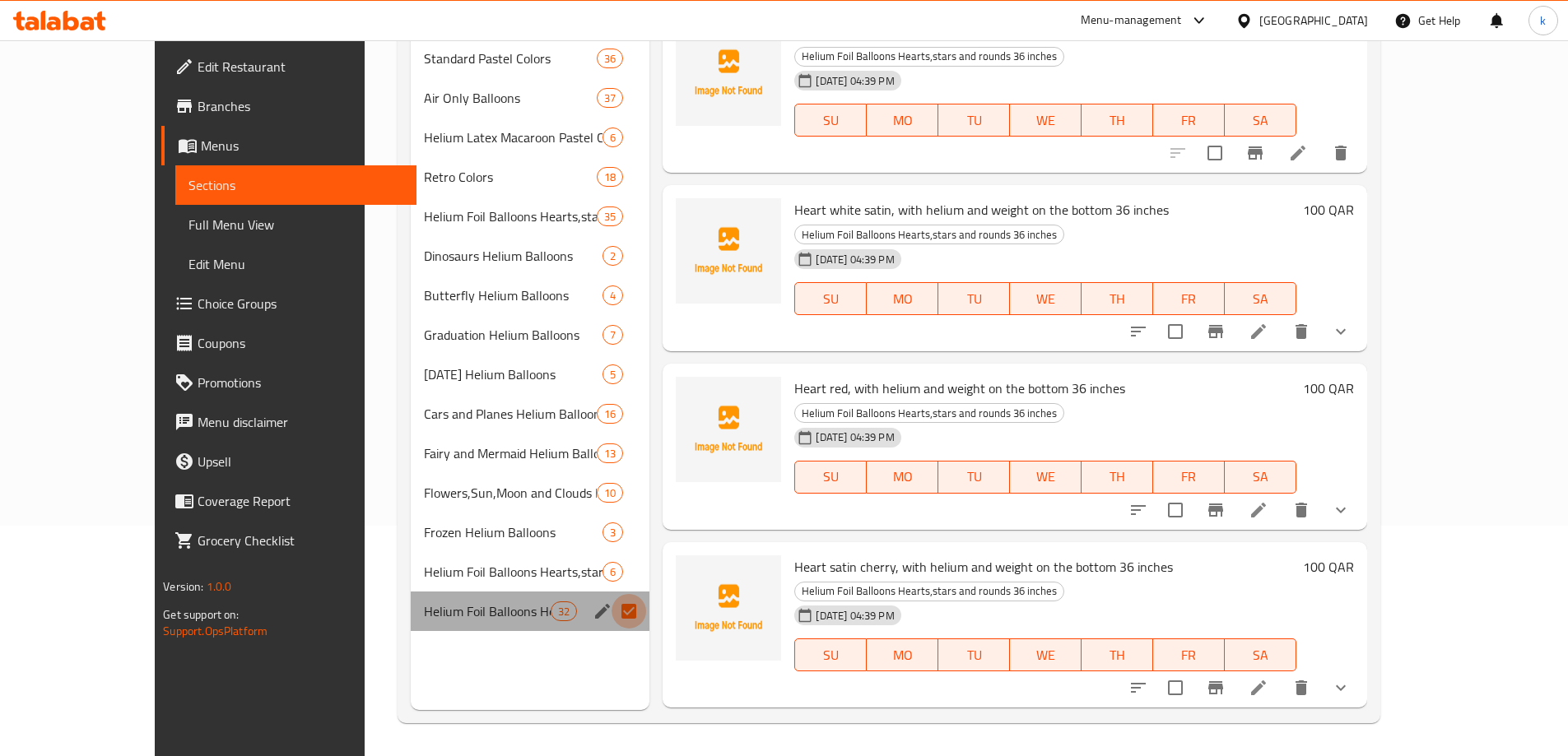
click at [611, 594] on input "Menu sections" at bounding box center [628, 611] width 35 height 35
checkbox input "false"
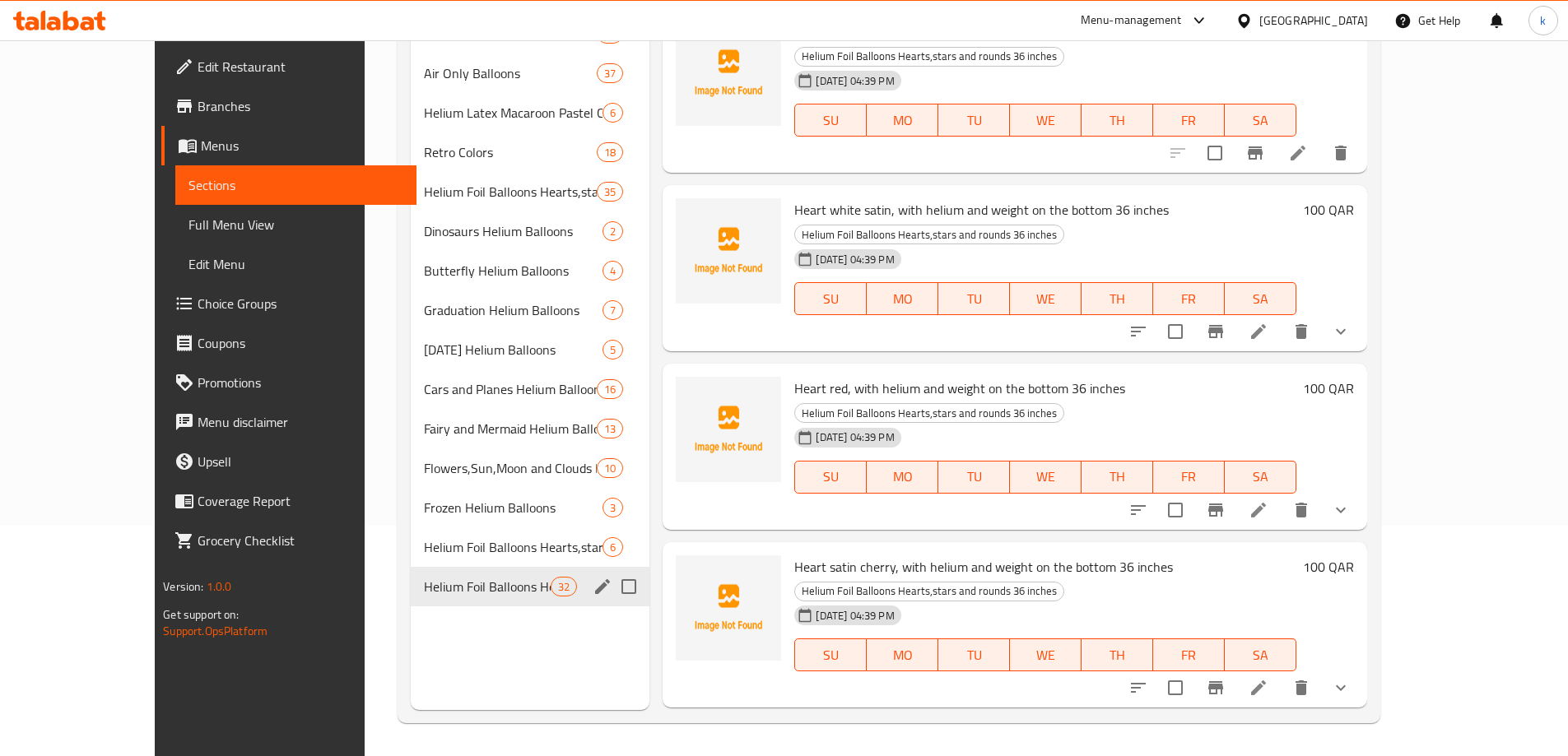
click at [518, 602] on div "Helium Foil Balloons Hearts,stars and rounds 36 inches 32" at bounding box center [530, 586] width 239 height 39
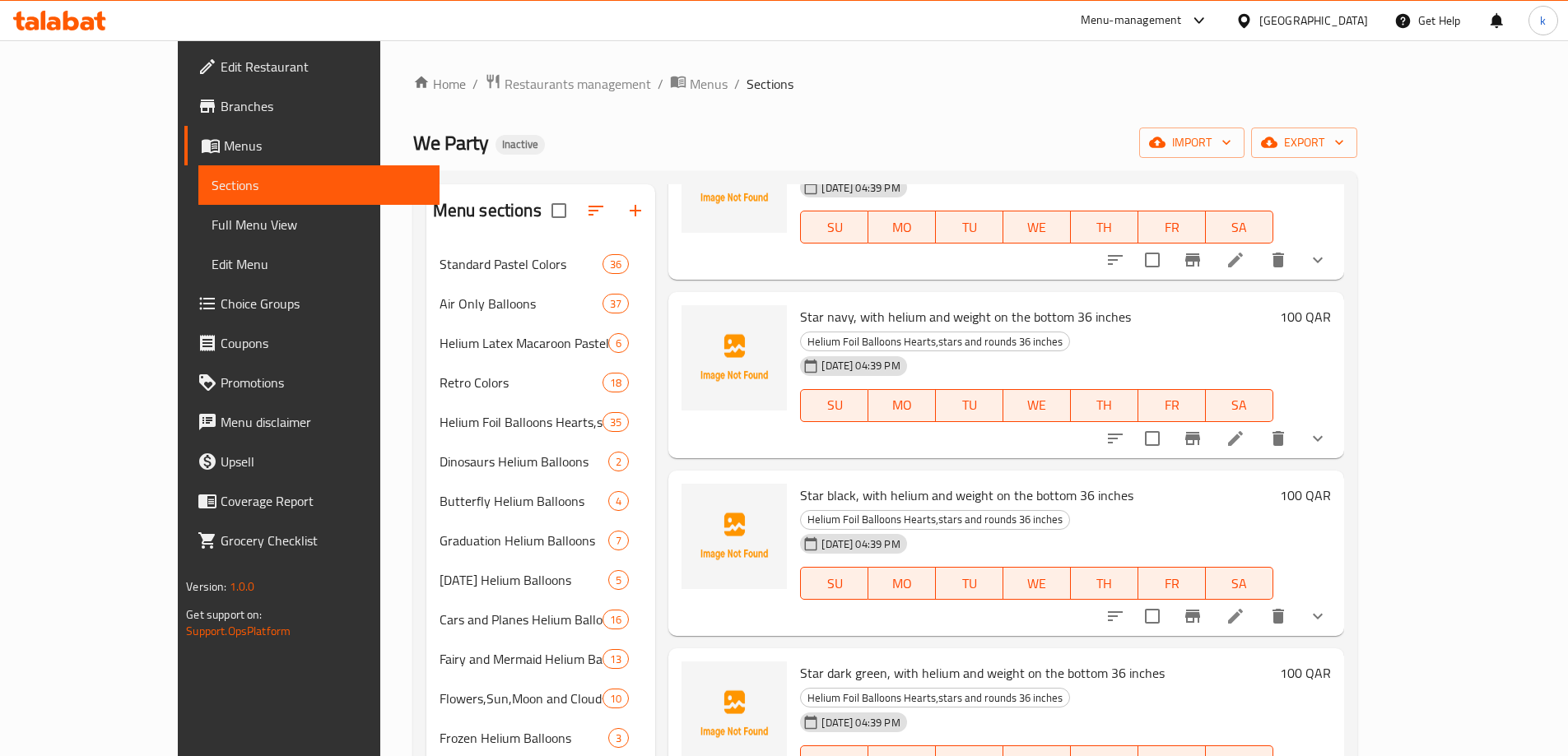
scroll to position [4251, 0]
